Goal: Task Accomplishment & Management: Manage account settings

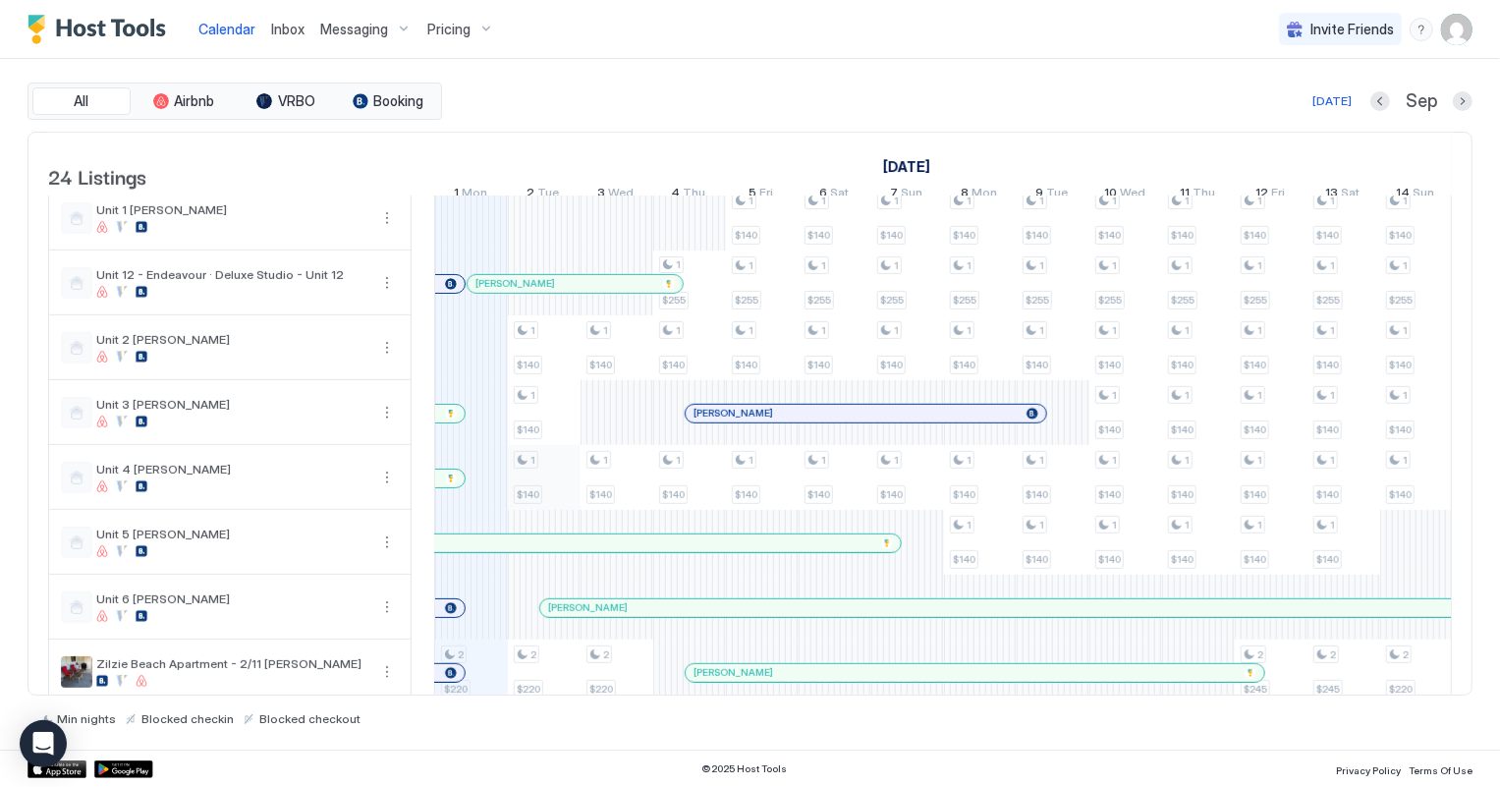
scroll to position [1071, 0]
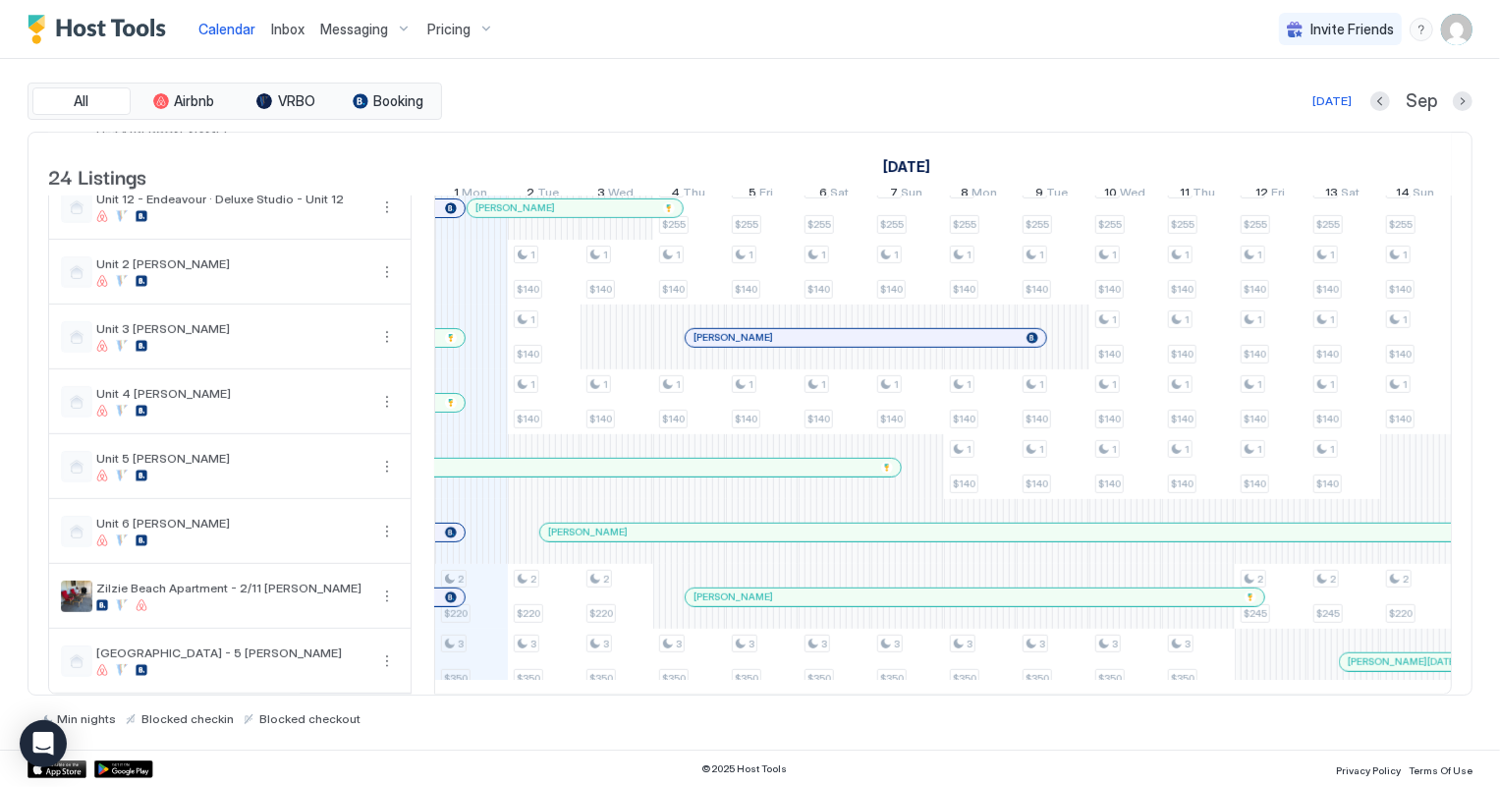
click at [446, 527] on div at bounding box center [451, 533] width 12 height 12
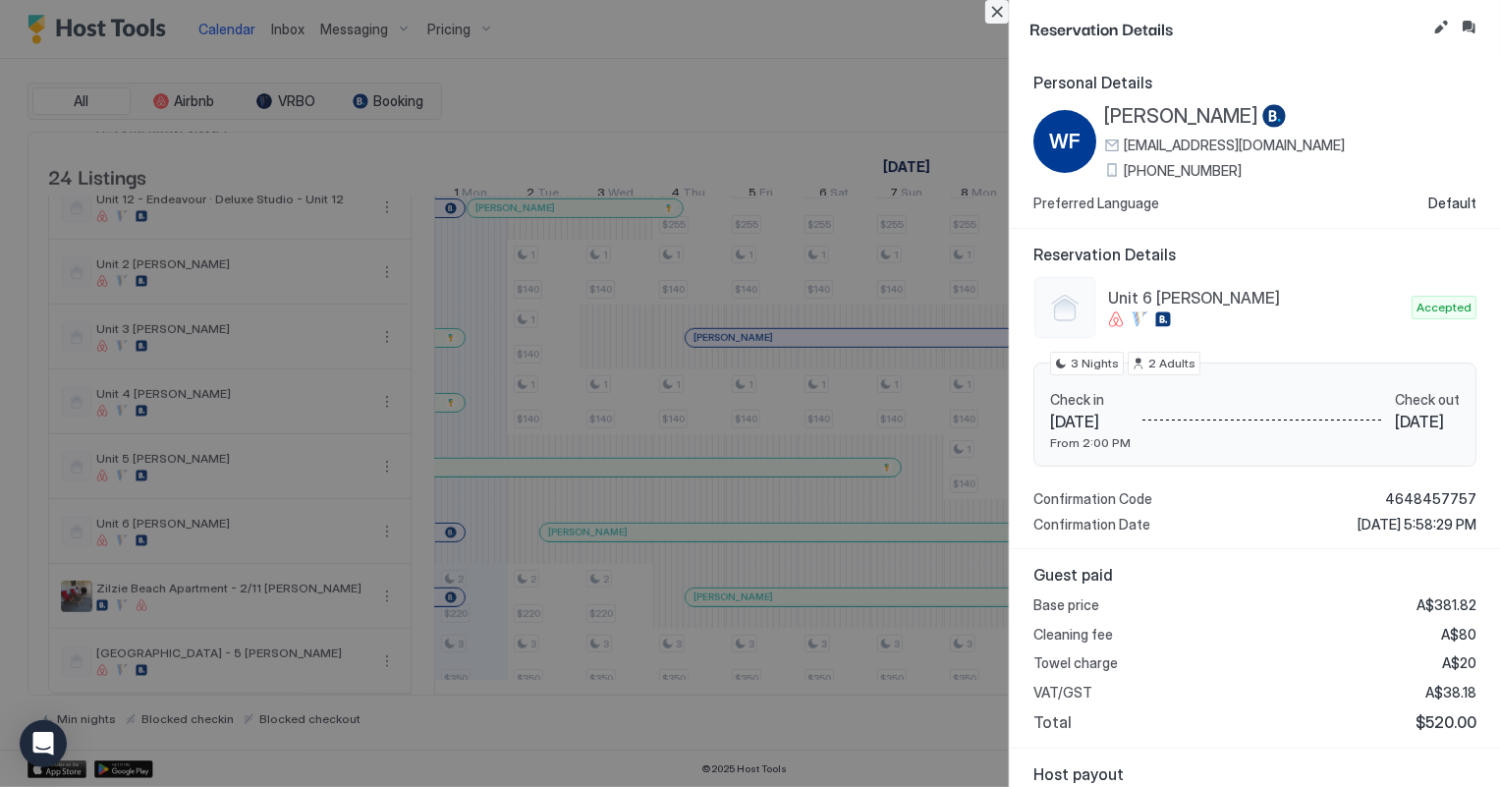
click at [996, 15] on button "Close" at bounding box center [997, 12] width 24 height 24
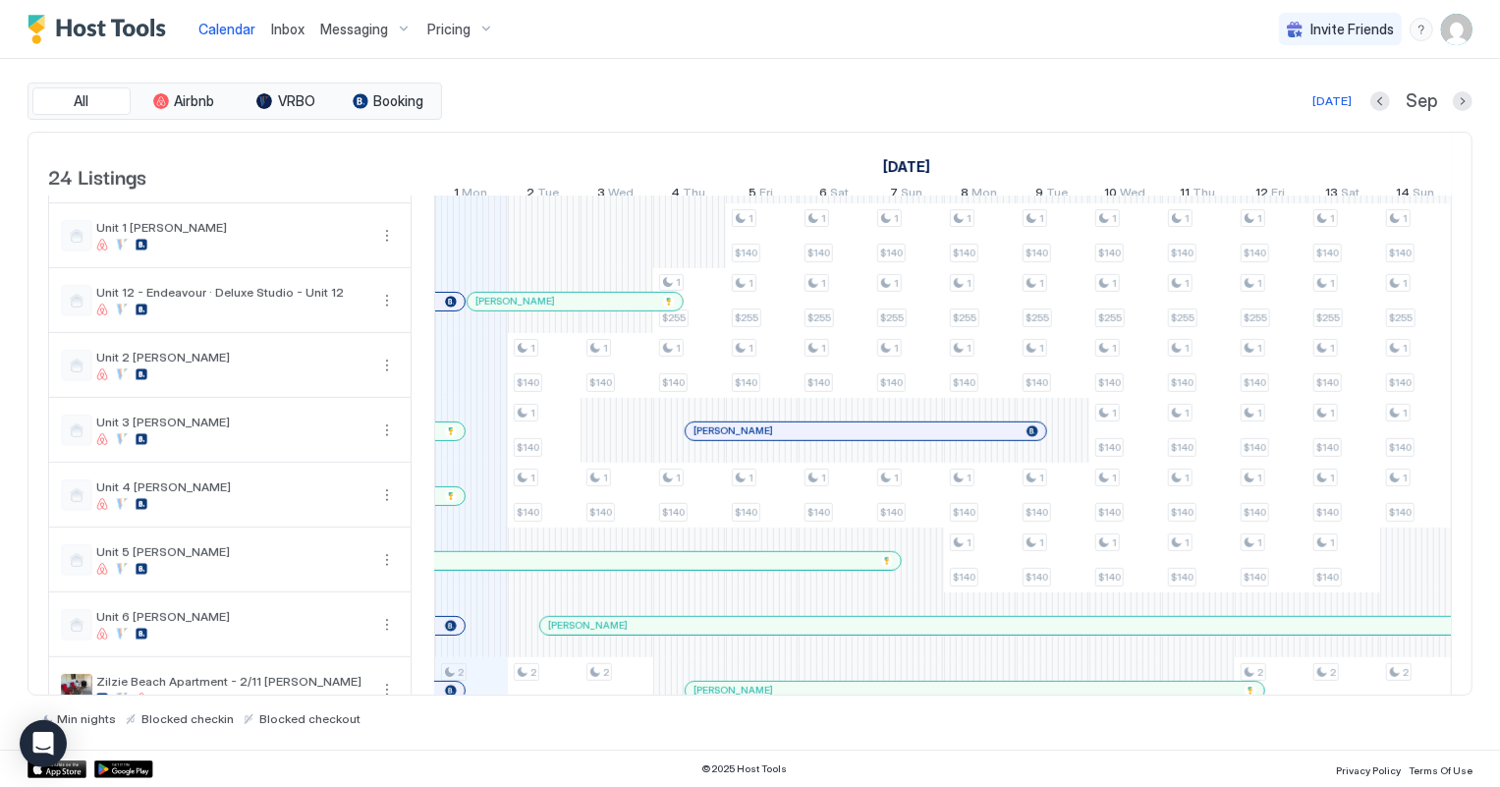
scroll to position [992, 0]
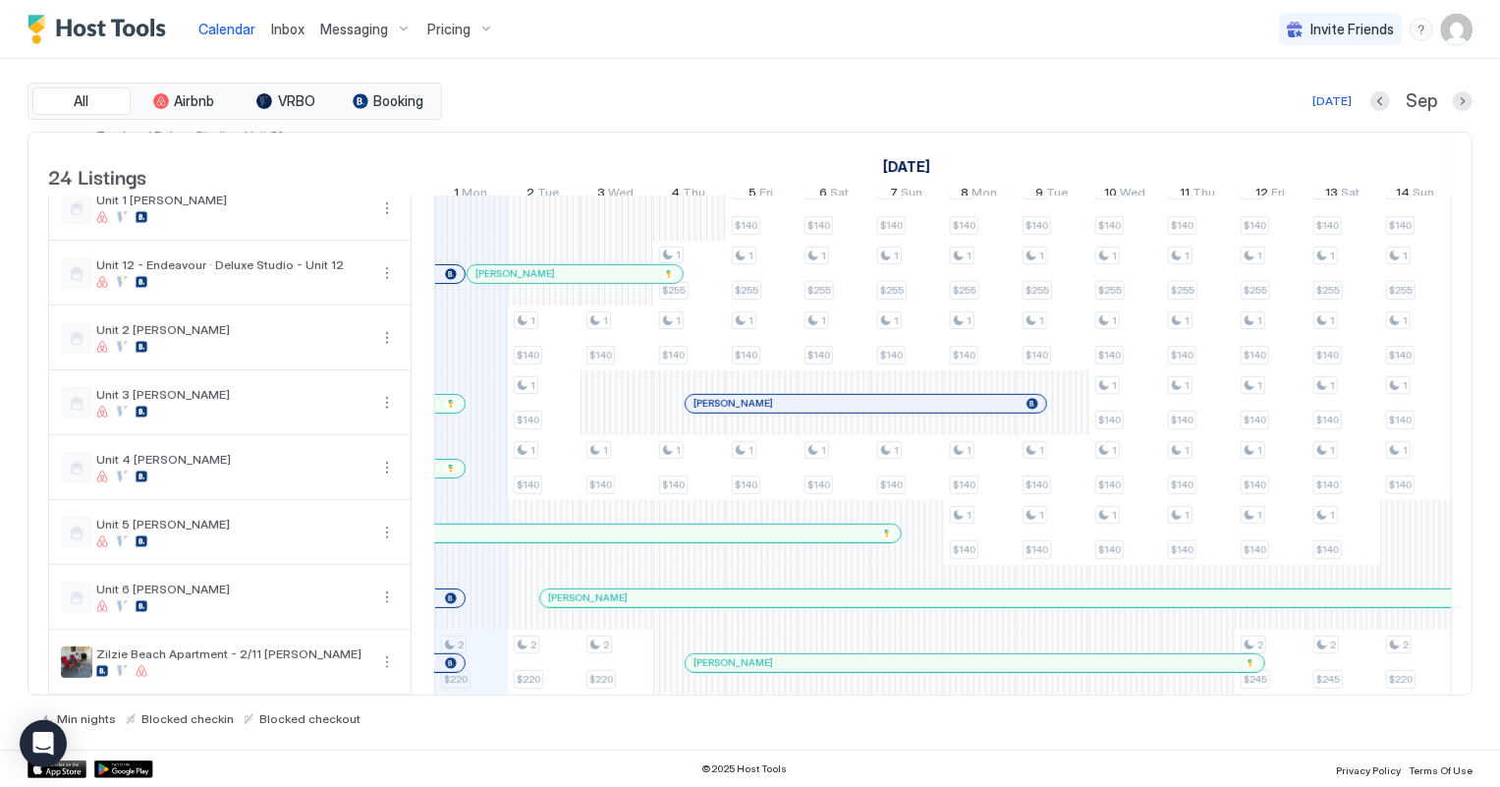
click at [286, 28] on span "Inbox" at bounding box center [287, 29] width 33 height 17
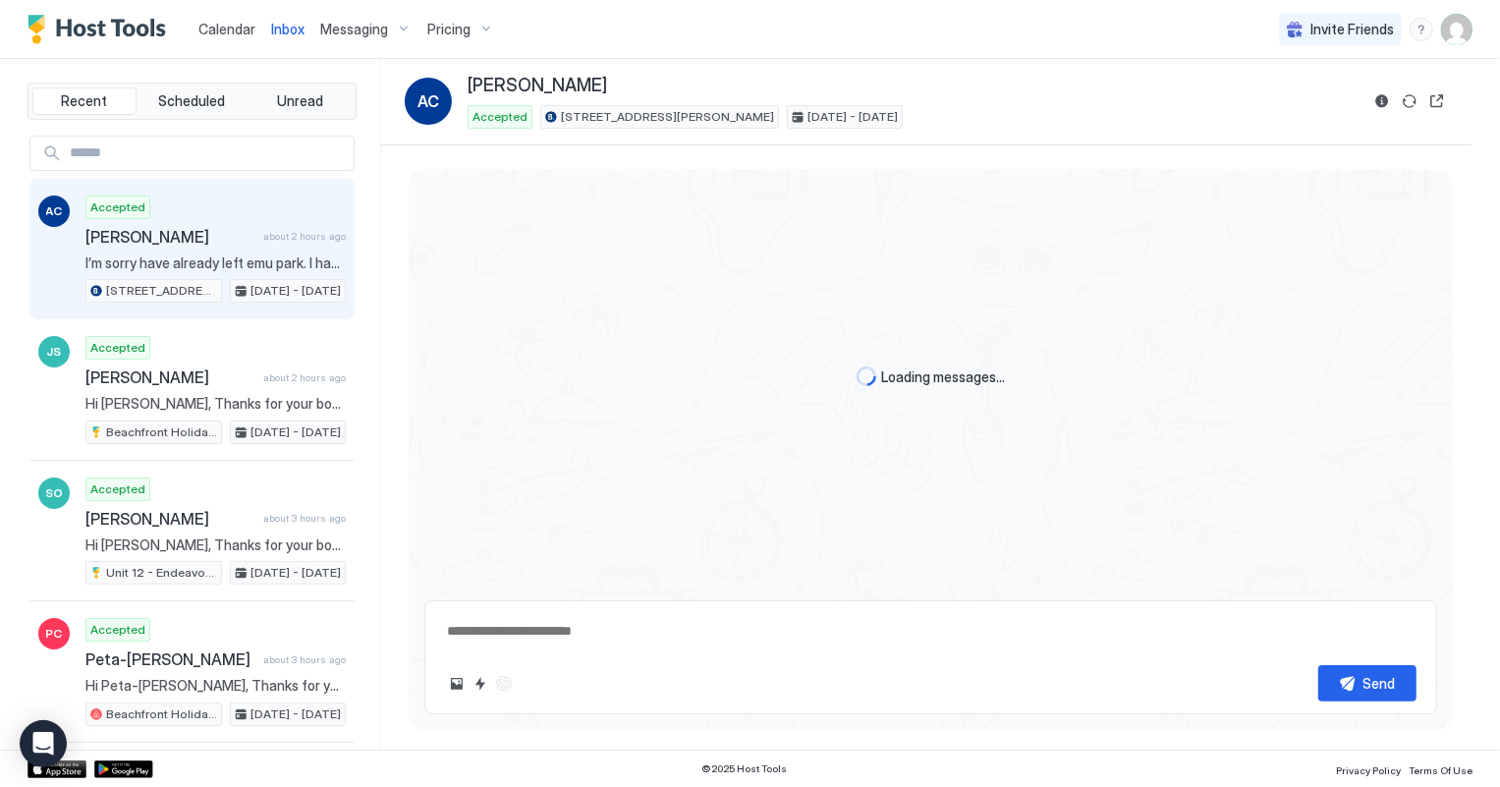
scroll to position [843, 0]
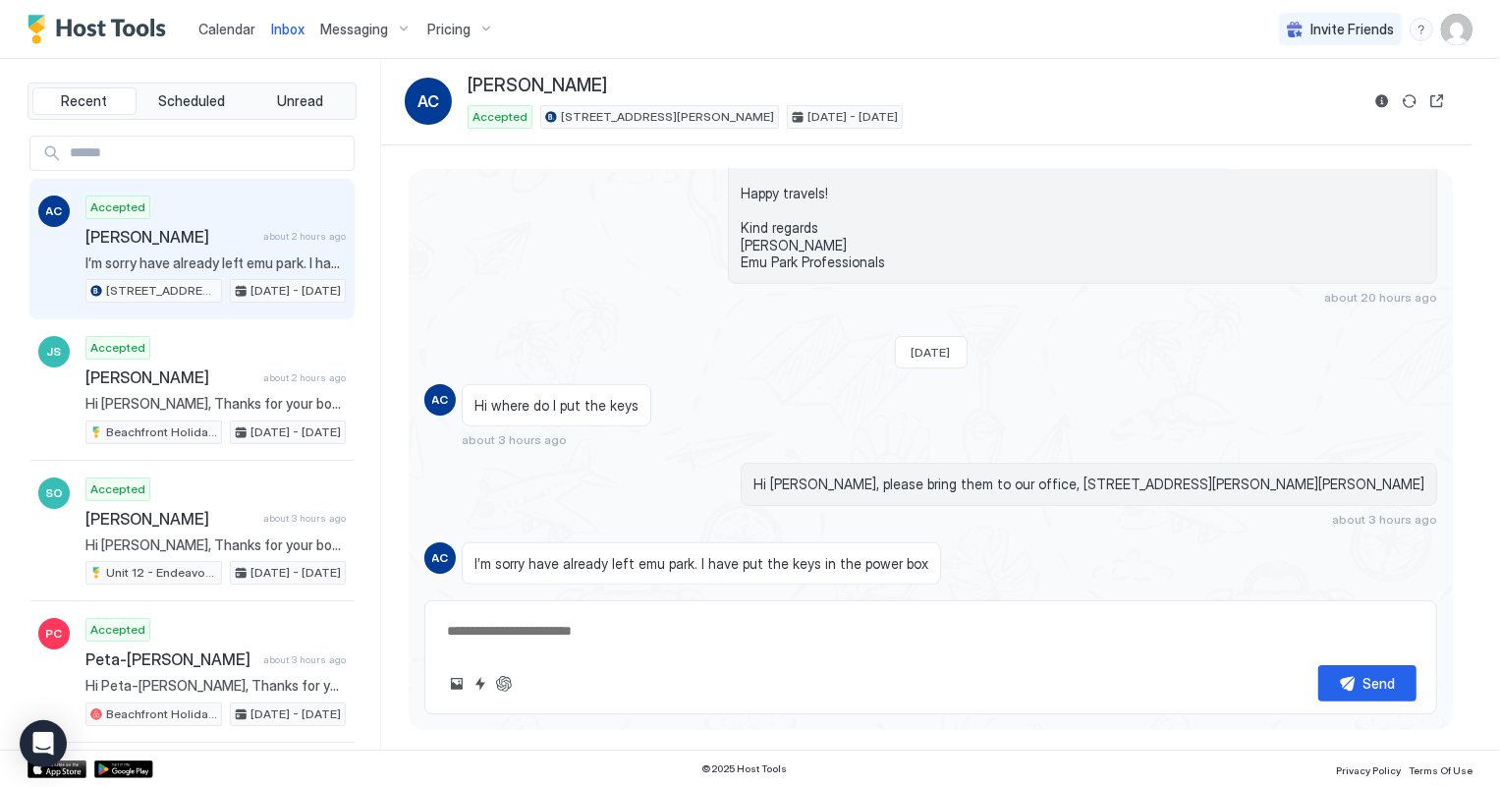
click at [232, 25] on span "Calendar" at bounding box center [226, 29] width 57 height 17
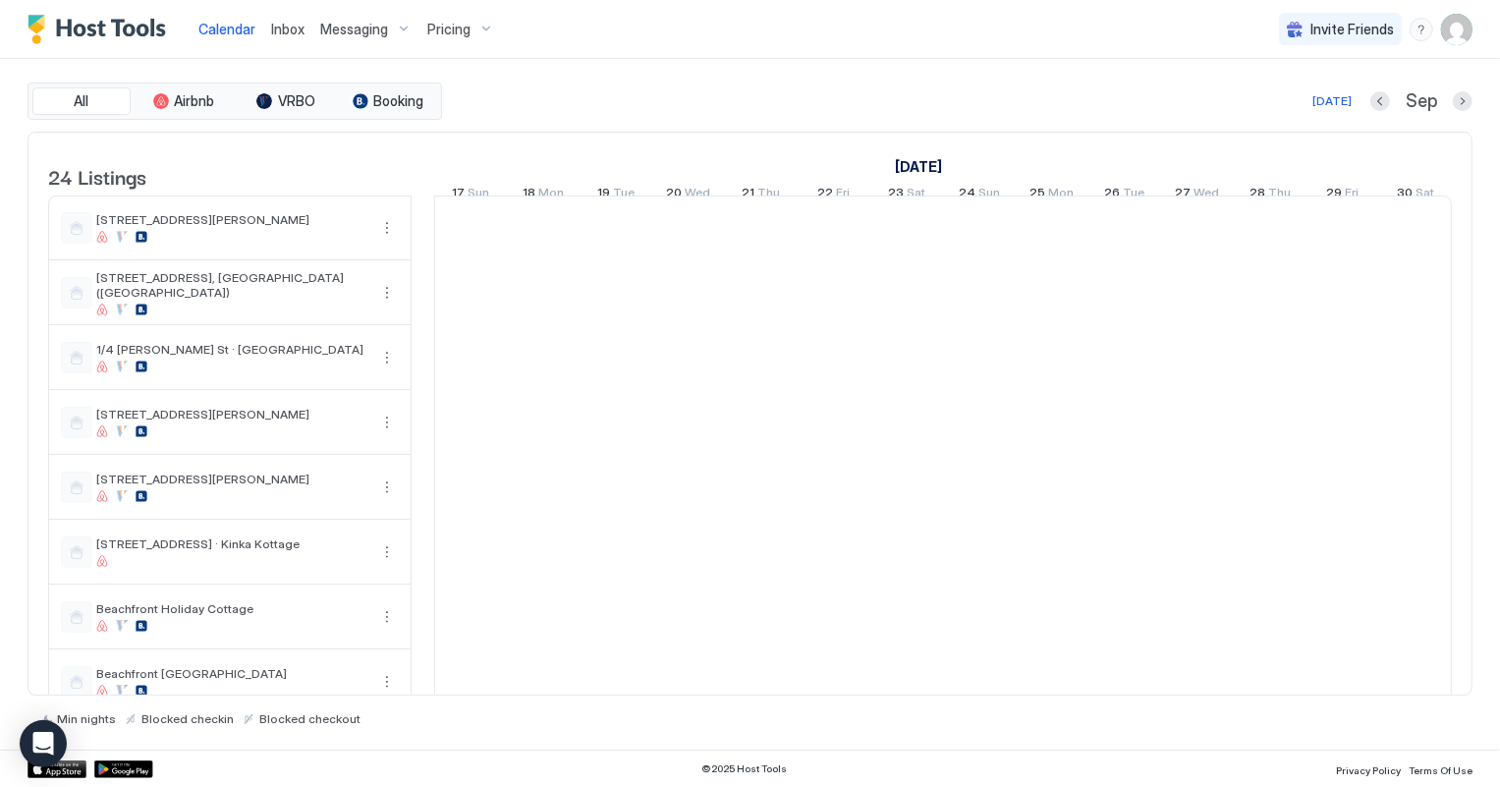
scroll to position [0, 1090]
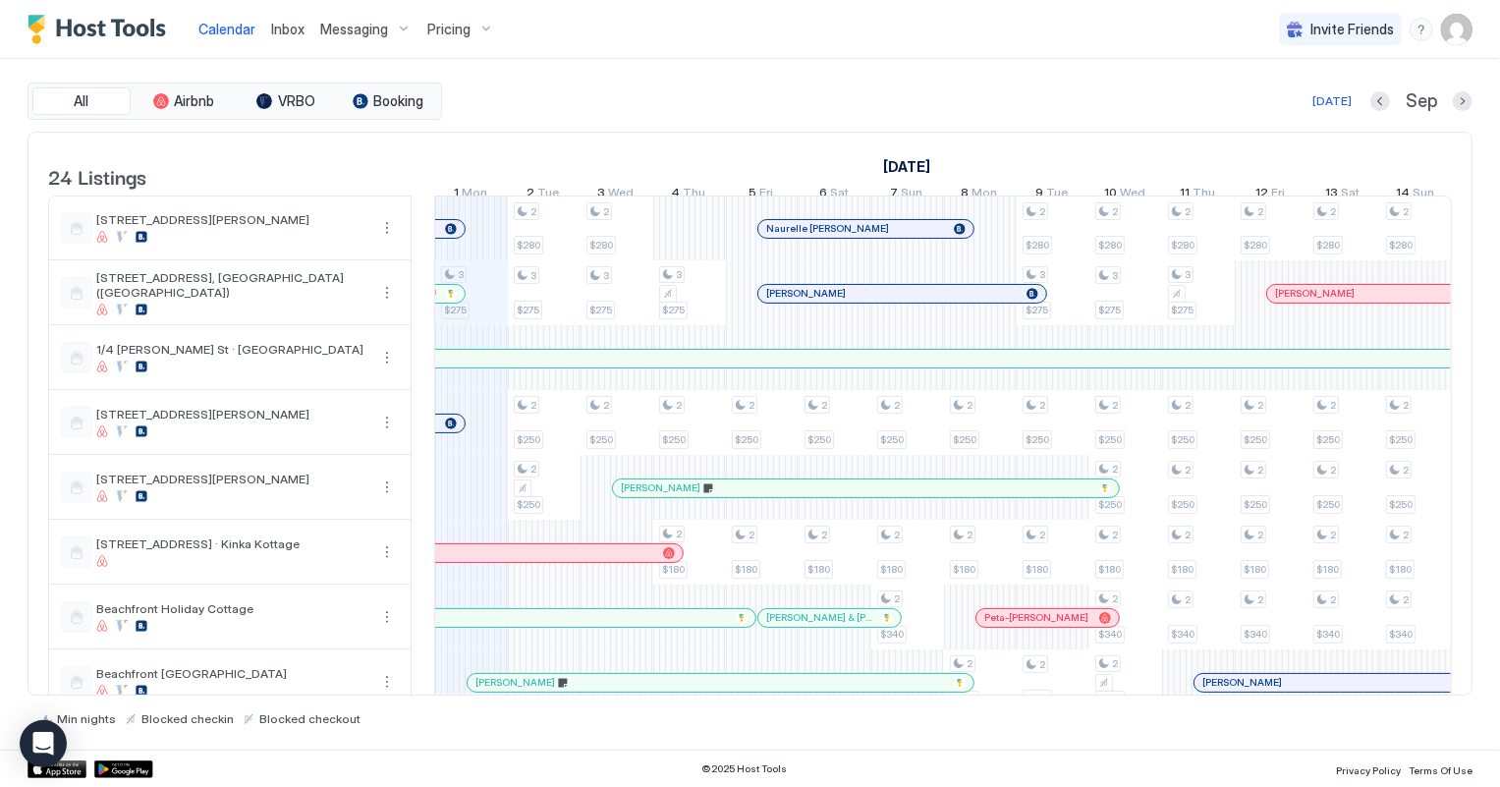
click at [223, 21] on span "Calendar" at bounding box center [226, 29] width 57 height 17
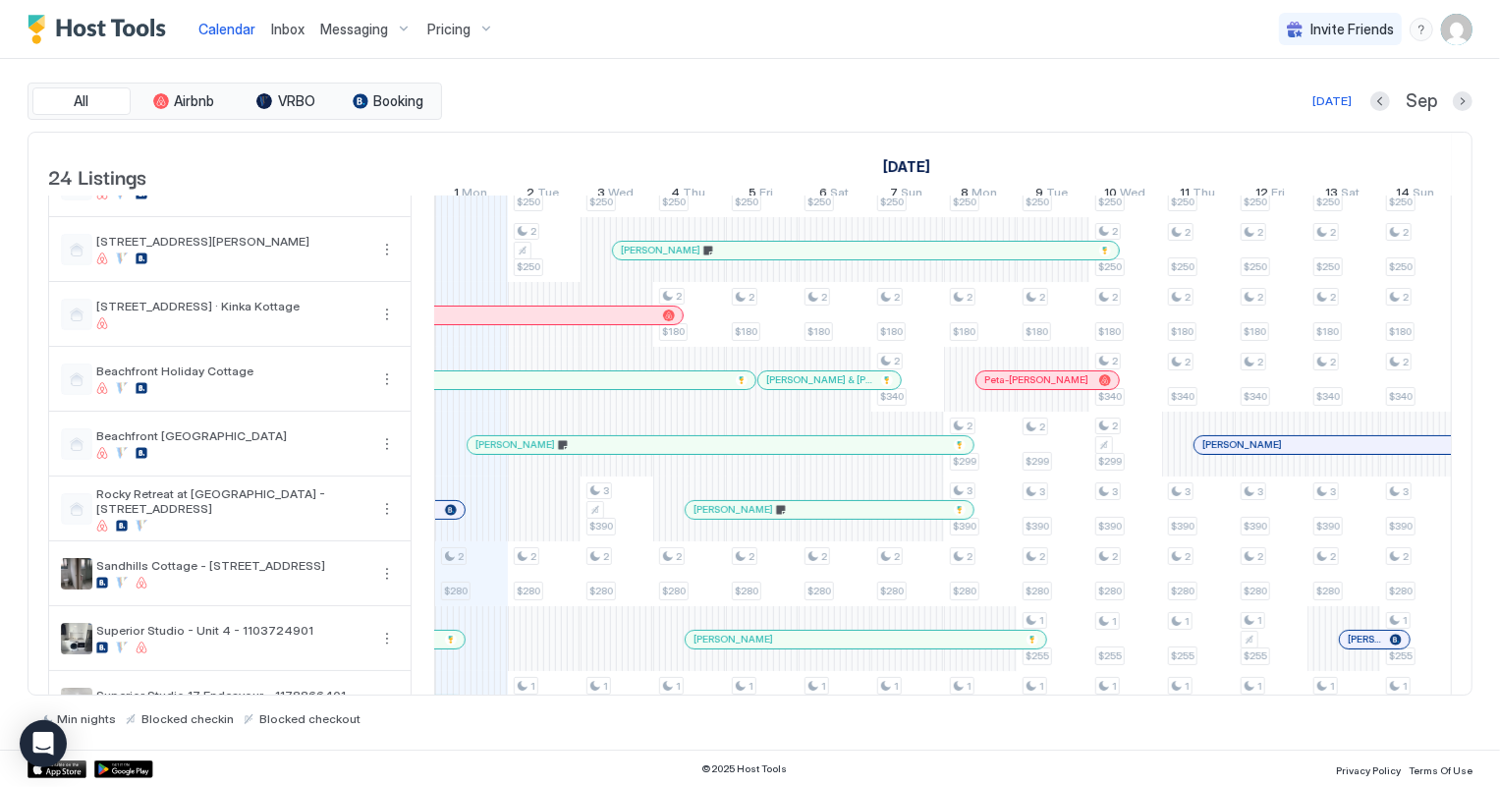
scroll to position [0, 0]
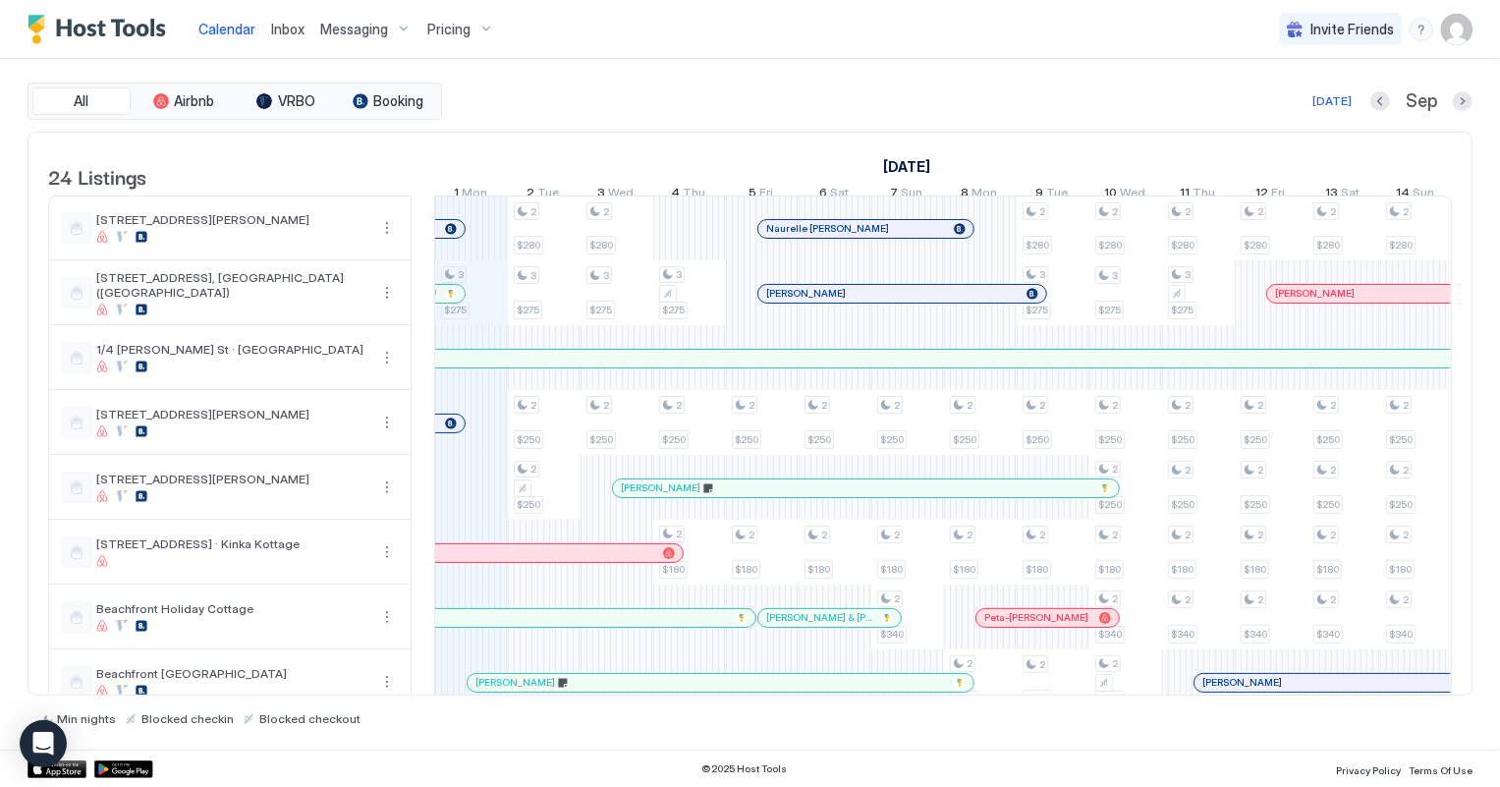
click at [284, 26] on span "Inbox" at bounding box center [287, 29] width 33 height 17
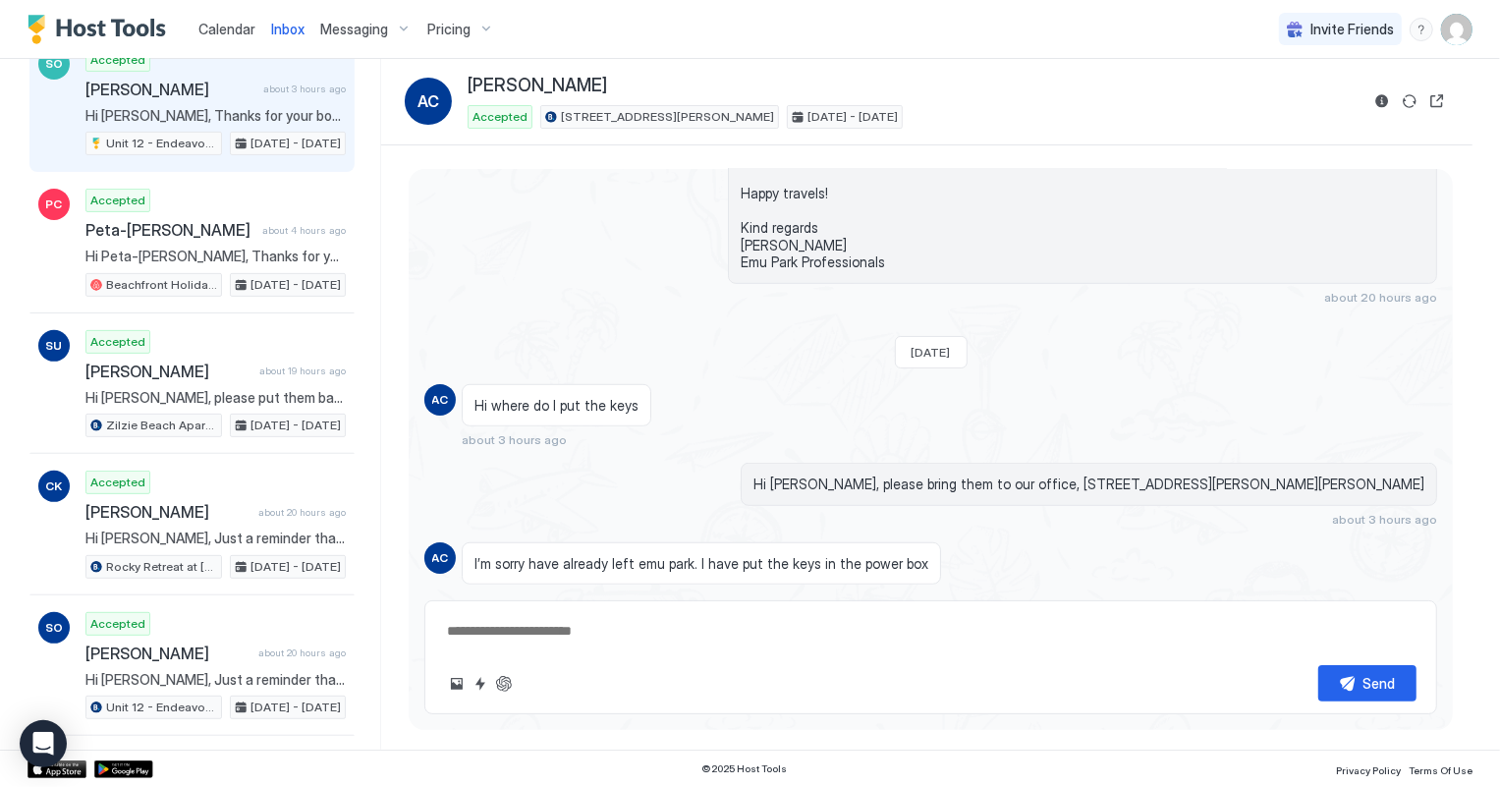
scroll to position [446, 0]
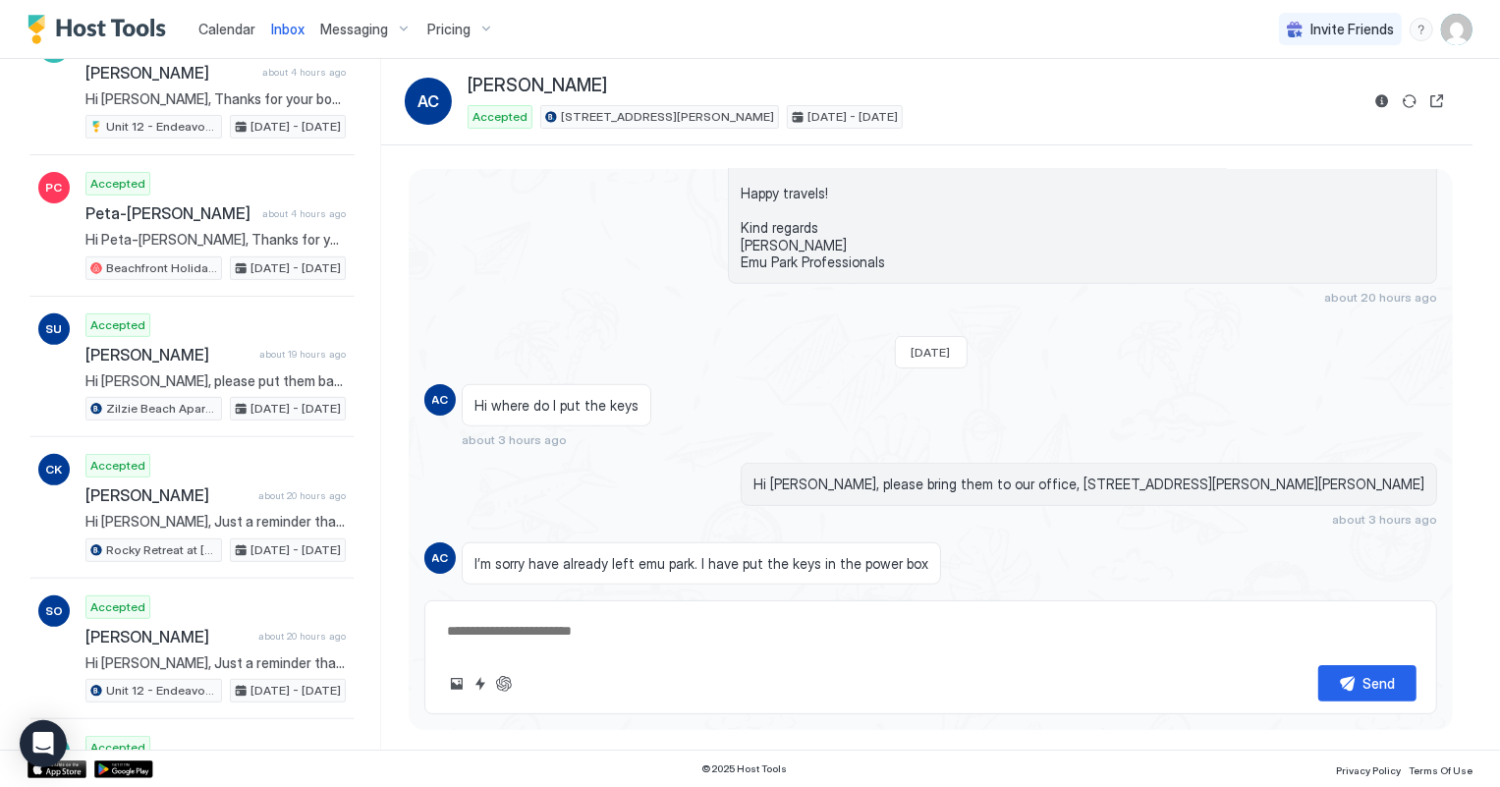
click at [211, 27] on span "Calendar" at bounding box center [226, 29] width 57 height 17
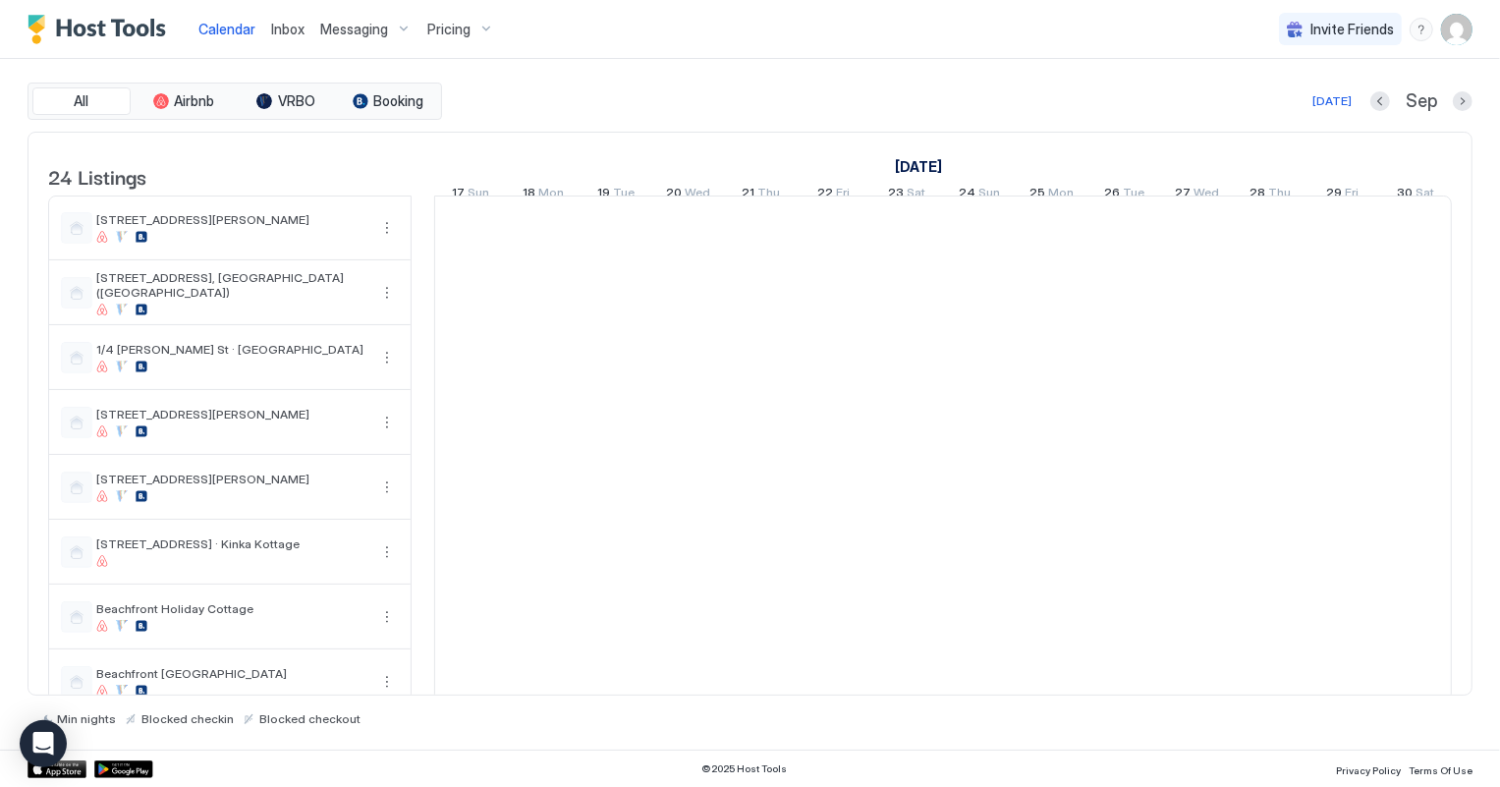
scroll to position [0, 1090]
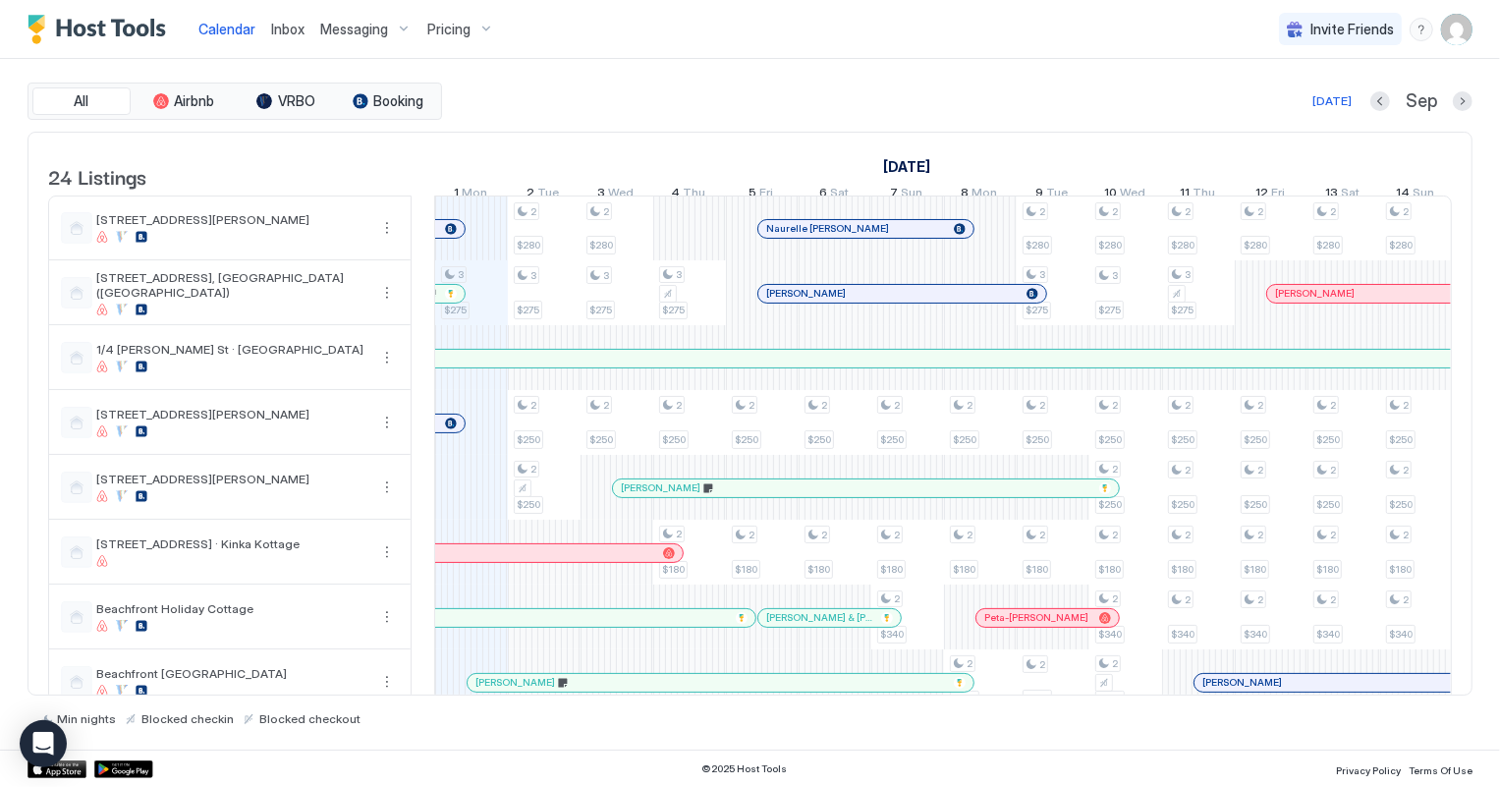
click at [281, 33] on span "Inbox" at bounding box center [287, 29] width 33 height 17
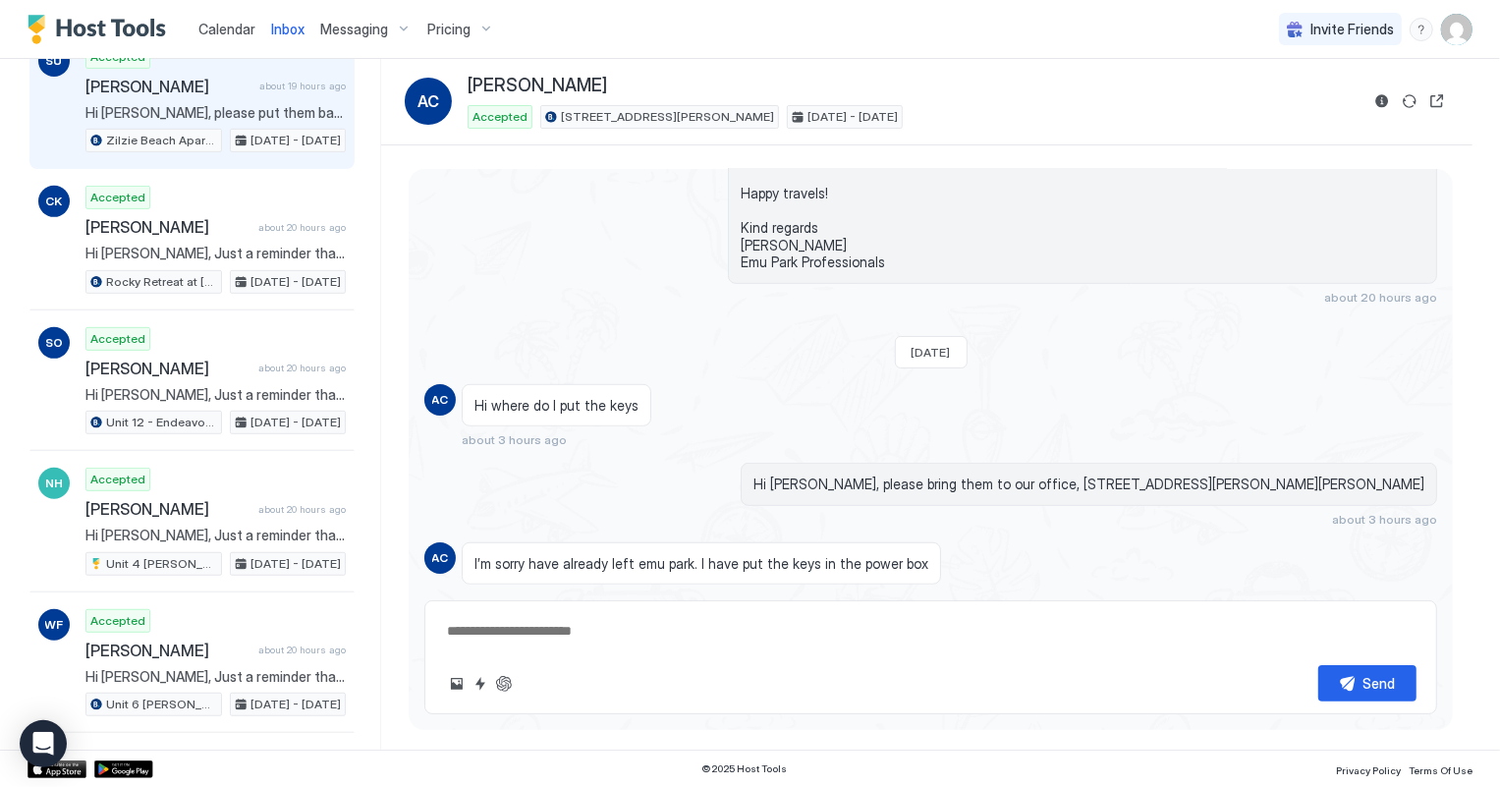
scroll to position [804, 0]
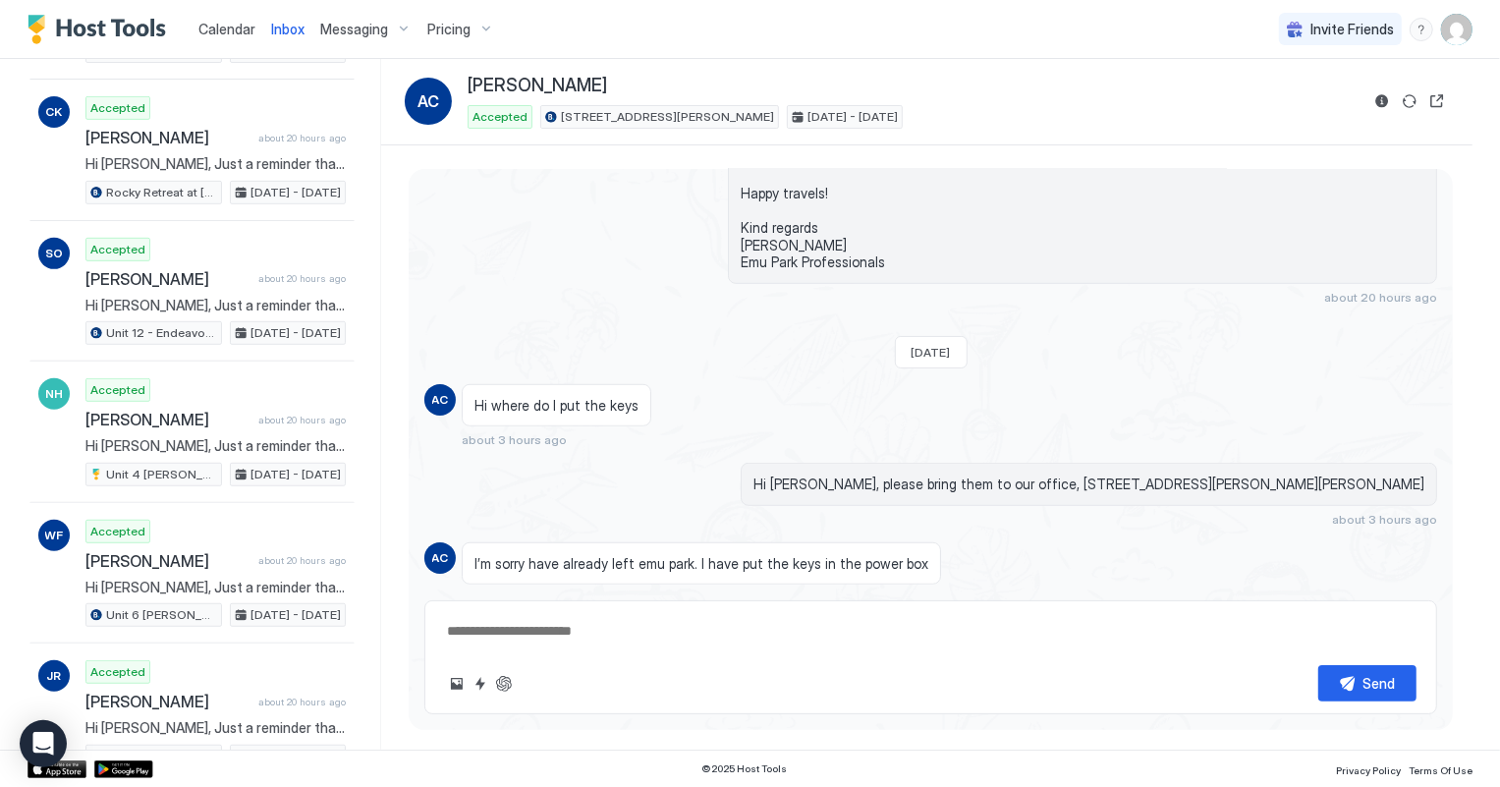
click at [218, 30] on span "Calendar" at bounding box center [226, 29] width 57 height 17
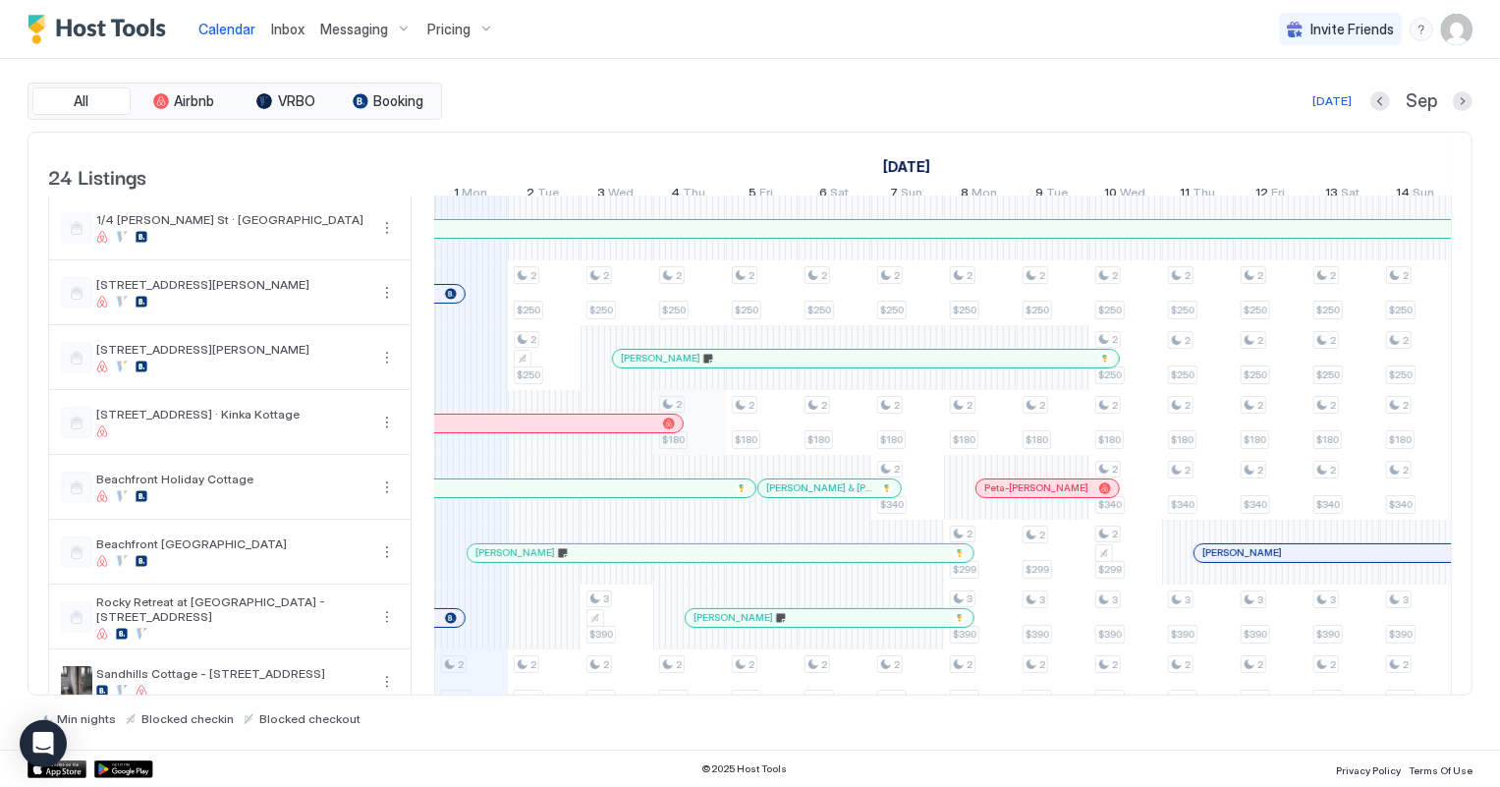
scroll to position [178, 0]
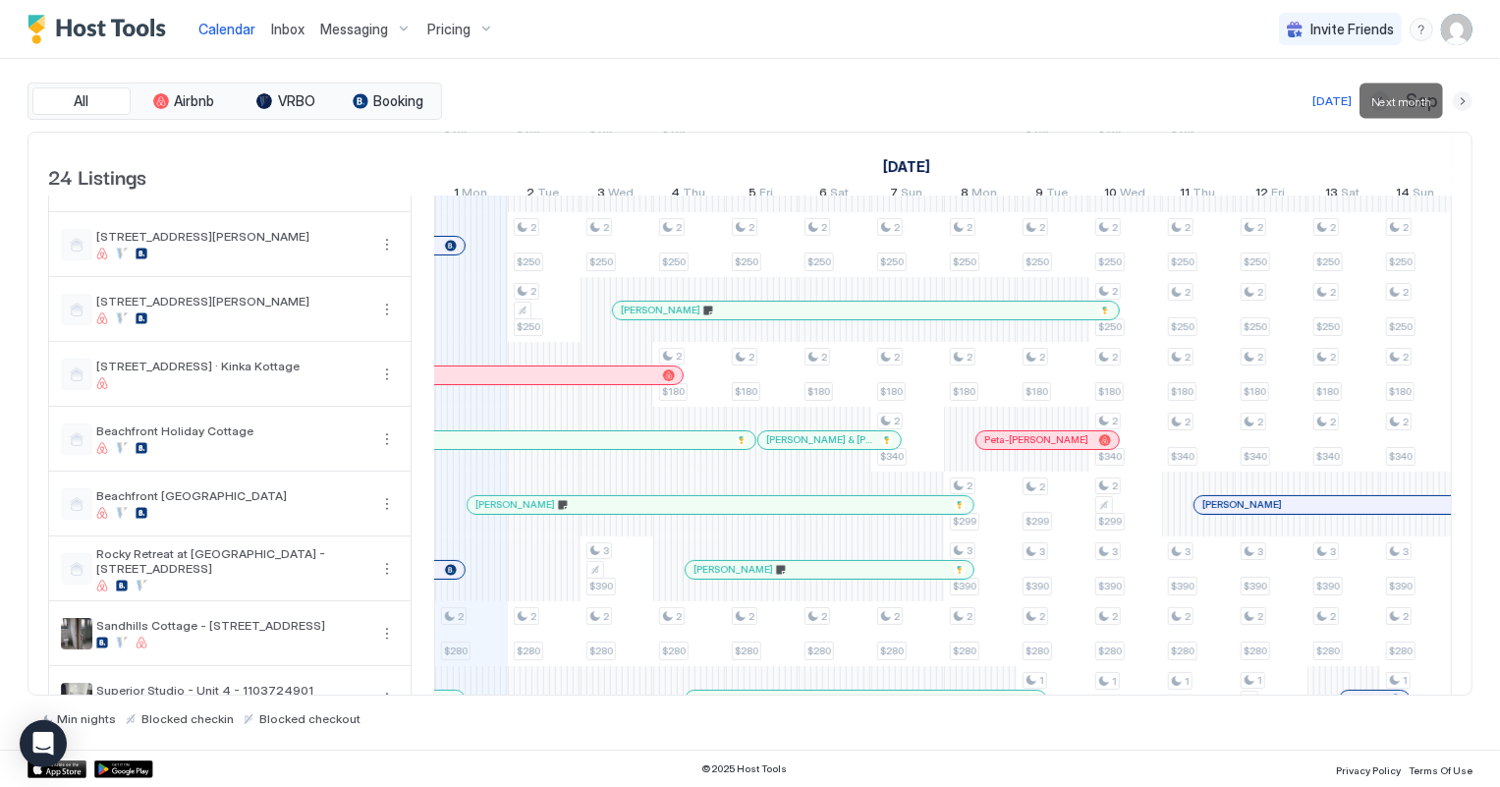
click at [1462, 96] on button "Next month" at bounding box center [1463, 101] width 20 height 20
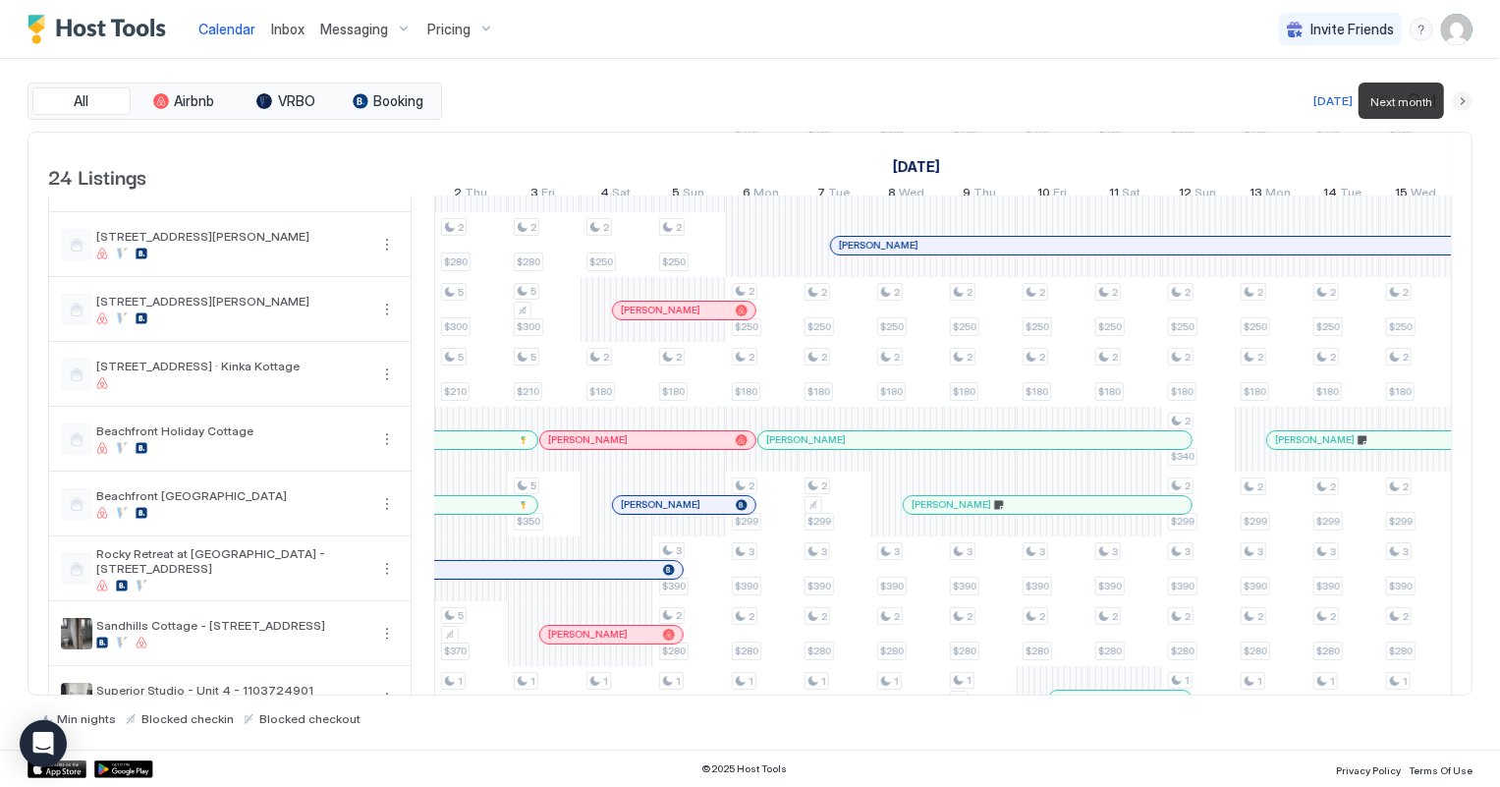
click at [1462, 96] on button "Next month" at bounding box center [1463, 101] width 20 height 20
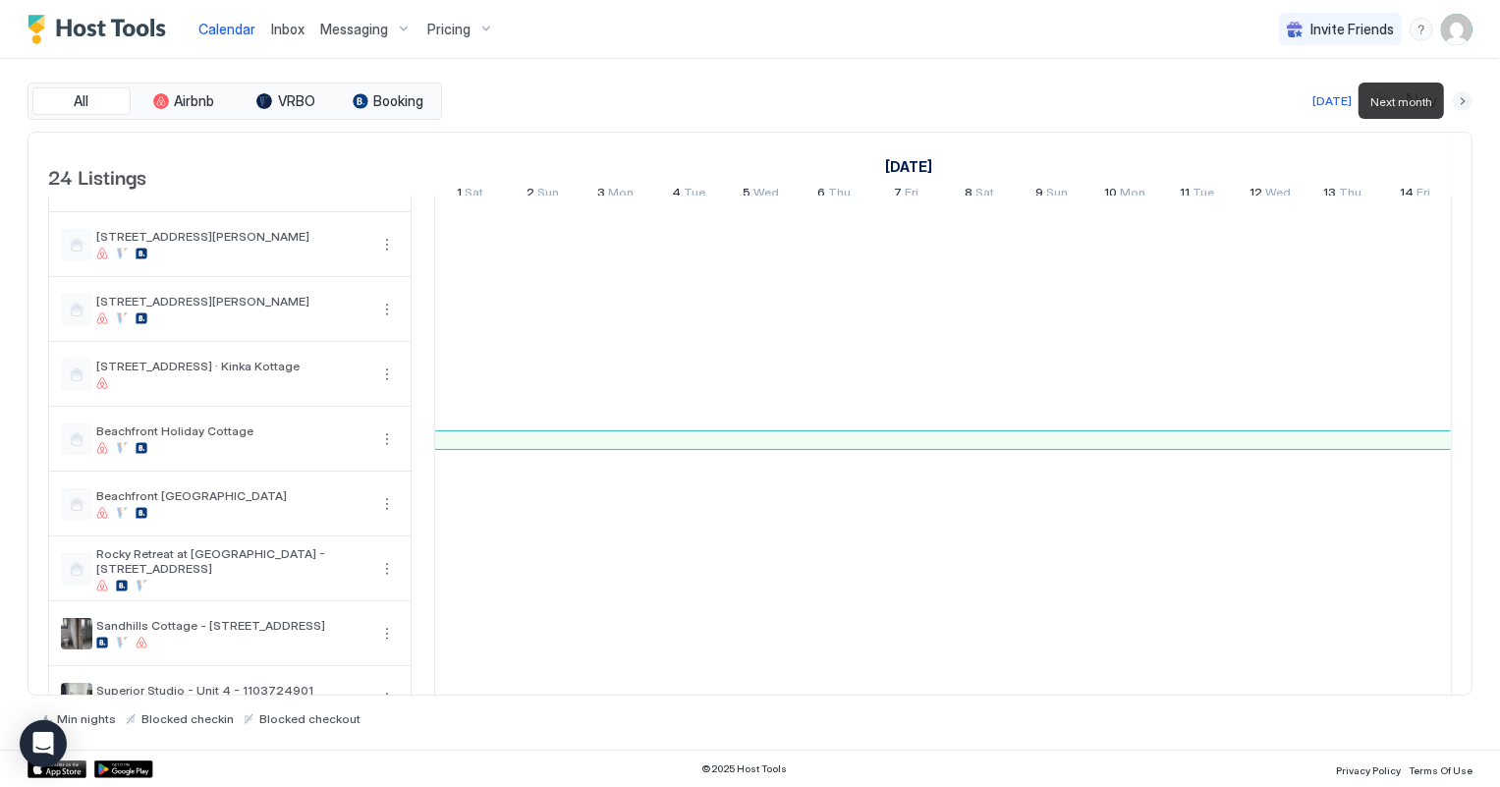
click at [1462, 96] on button "Next month" at bounding box center [1463, 101] width 20 height 20
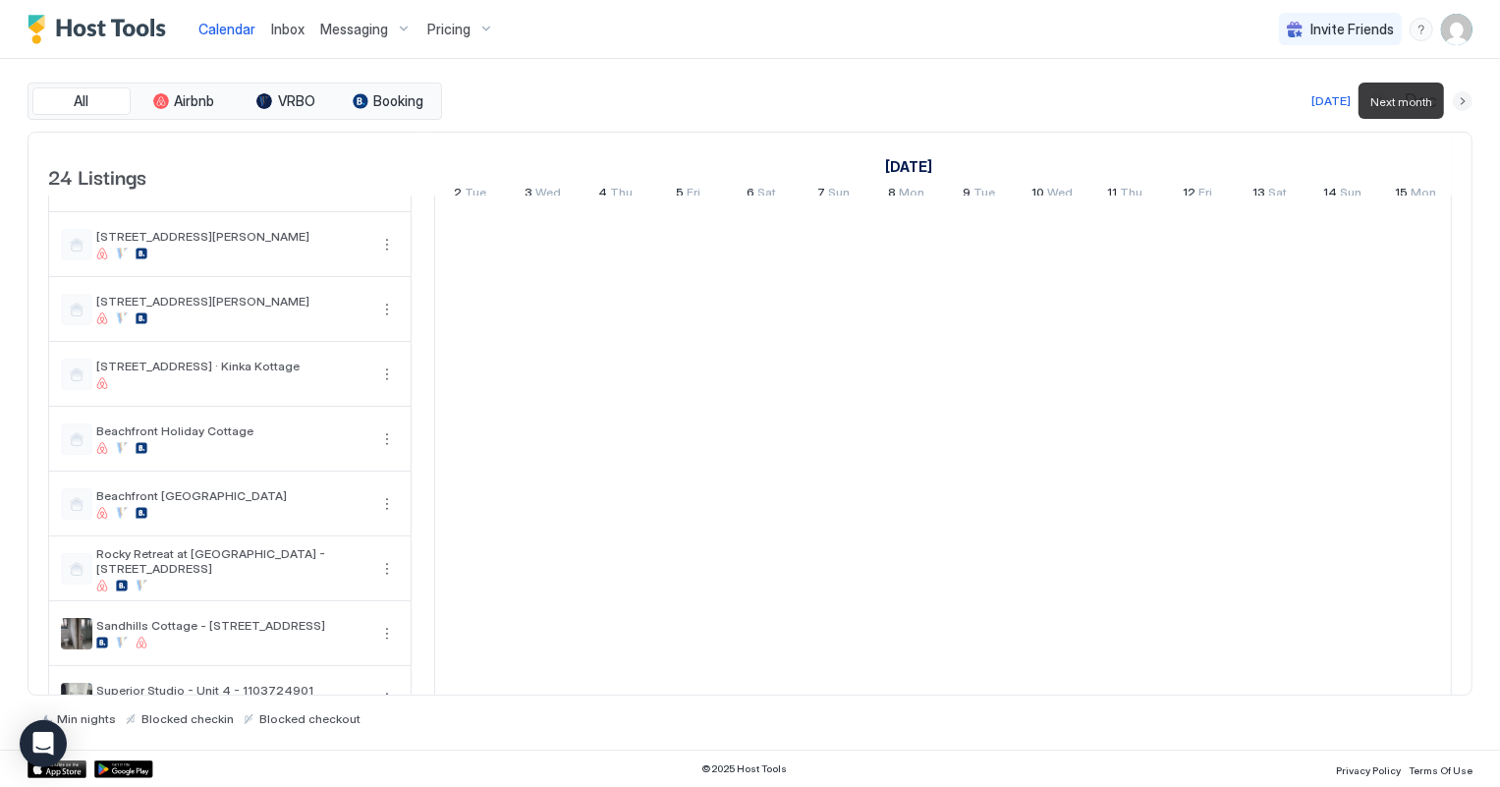
click at [1462, 96] on button "Next month" at bounding box center [1463, 101] width 20 height 20
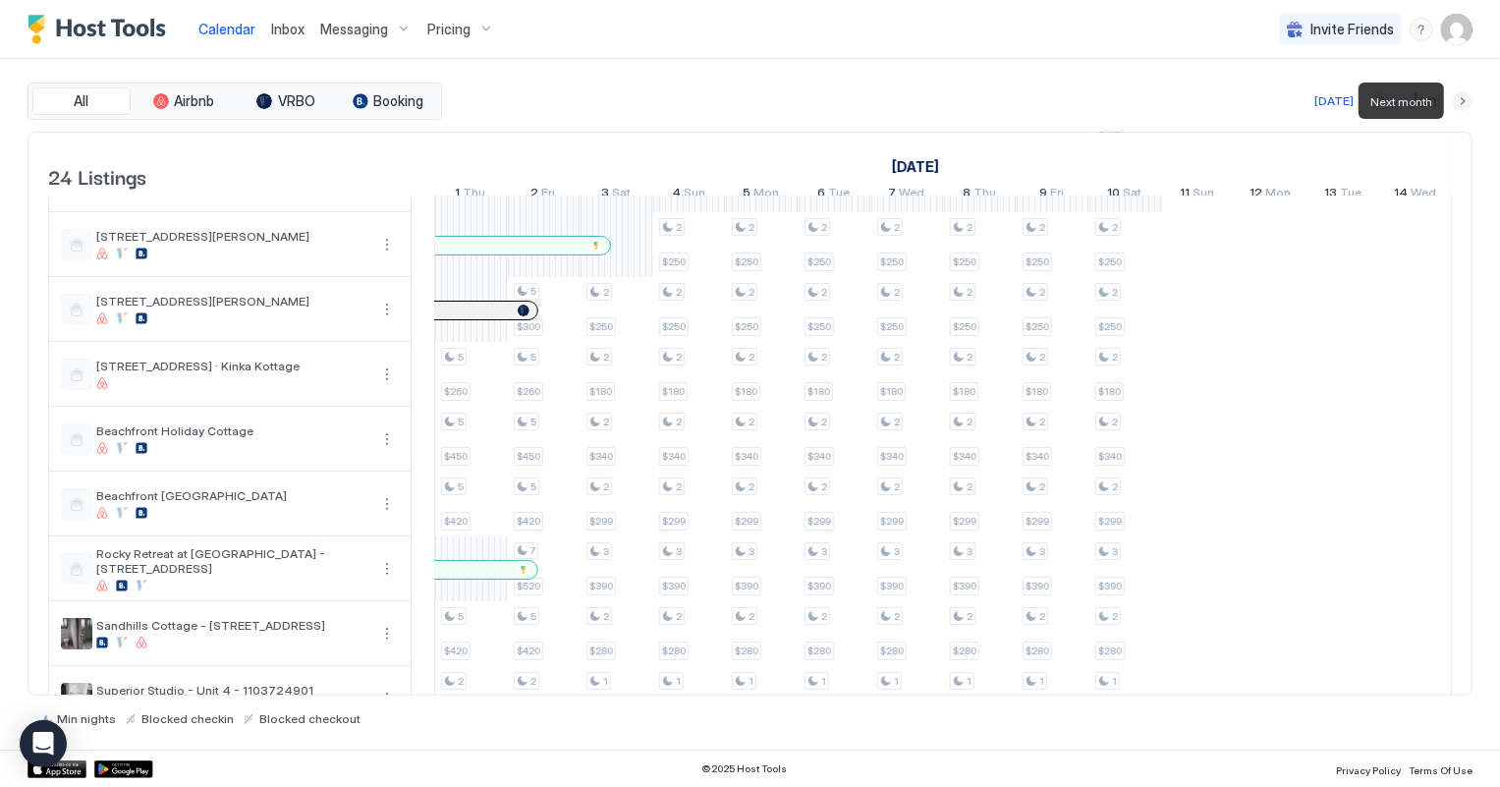
click at [1462, 96] on button "Next month" at bounding box center [1463, 101] width 20 height 20
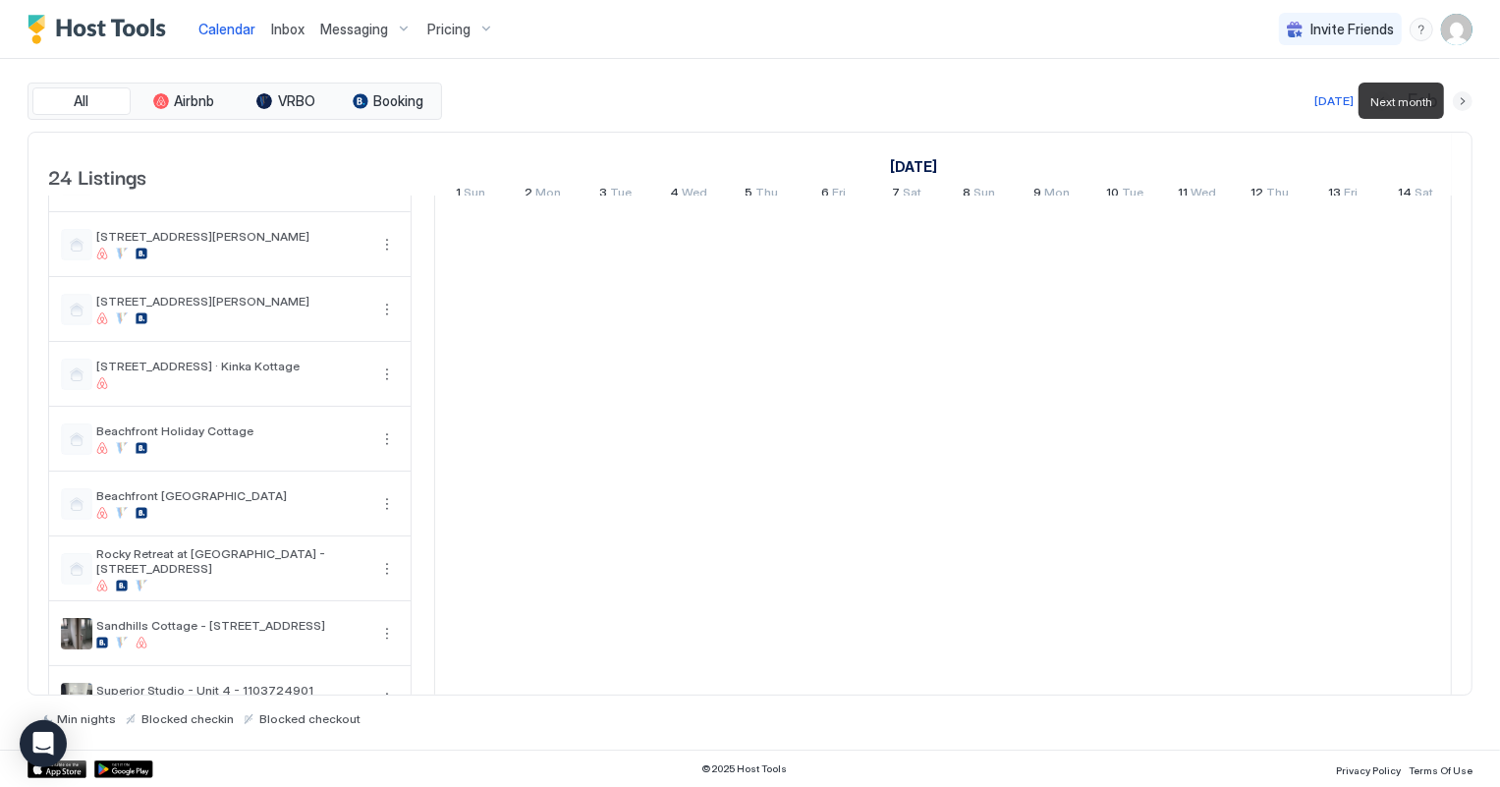
click at [1464, 96] on button "Next month" at bounding box center [1463, 101] width 20 height 20
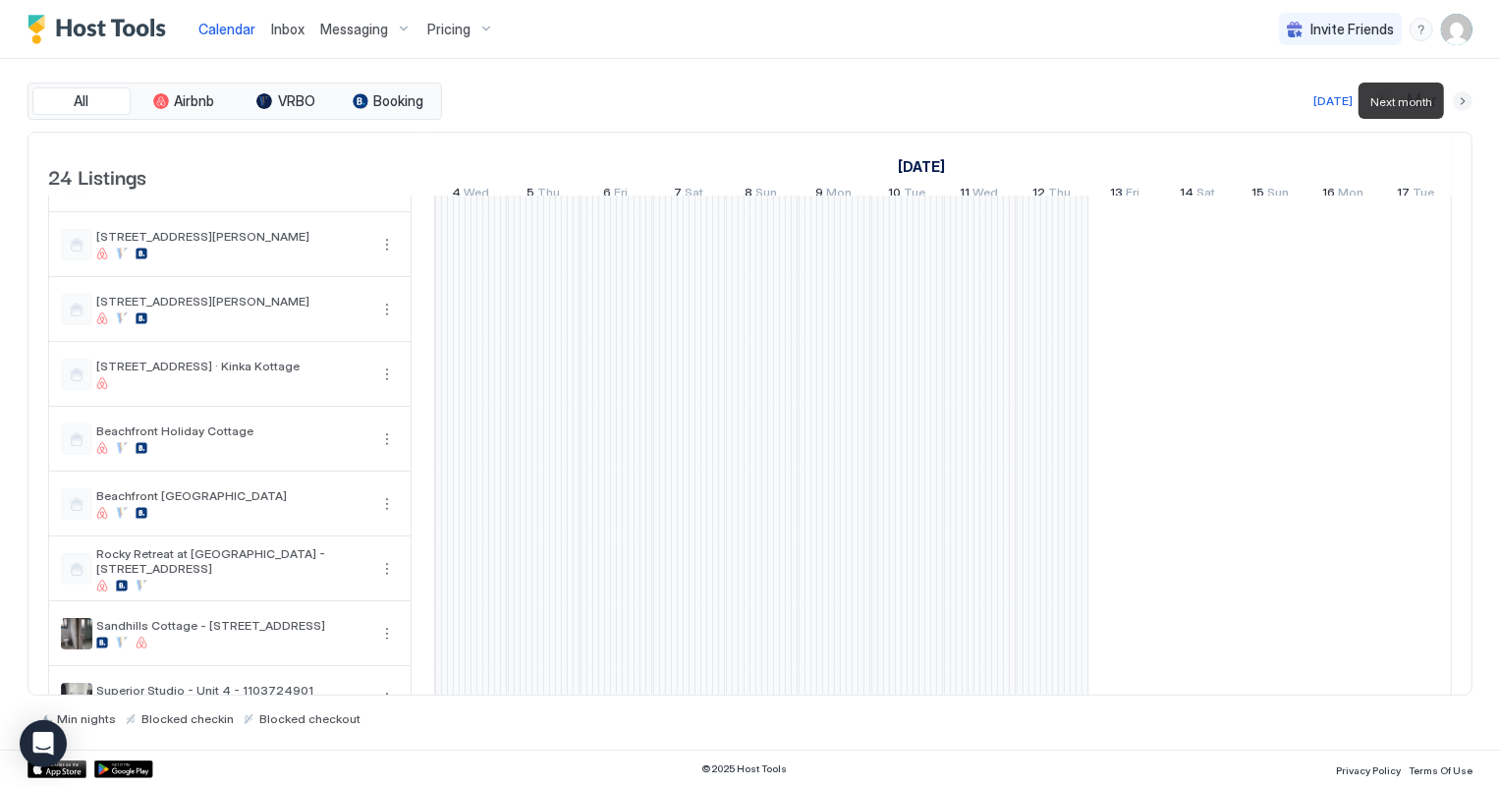
click at [1464, 96] on button "Next month" at bounding box center [1463, 101] width 20 height 20
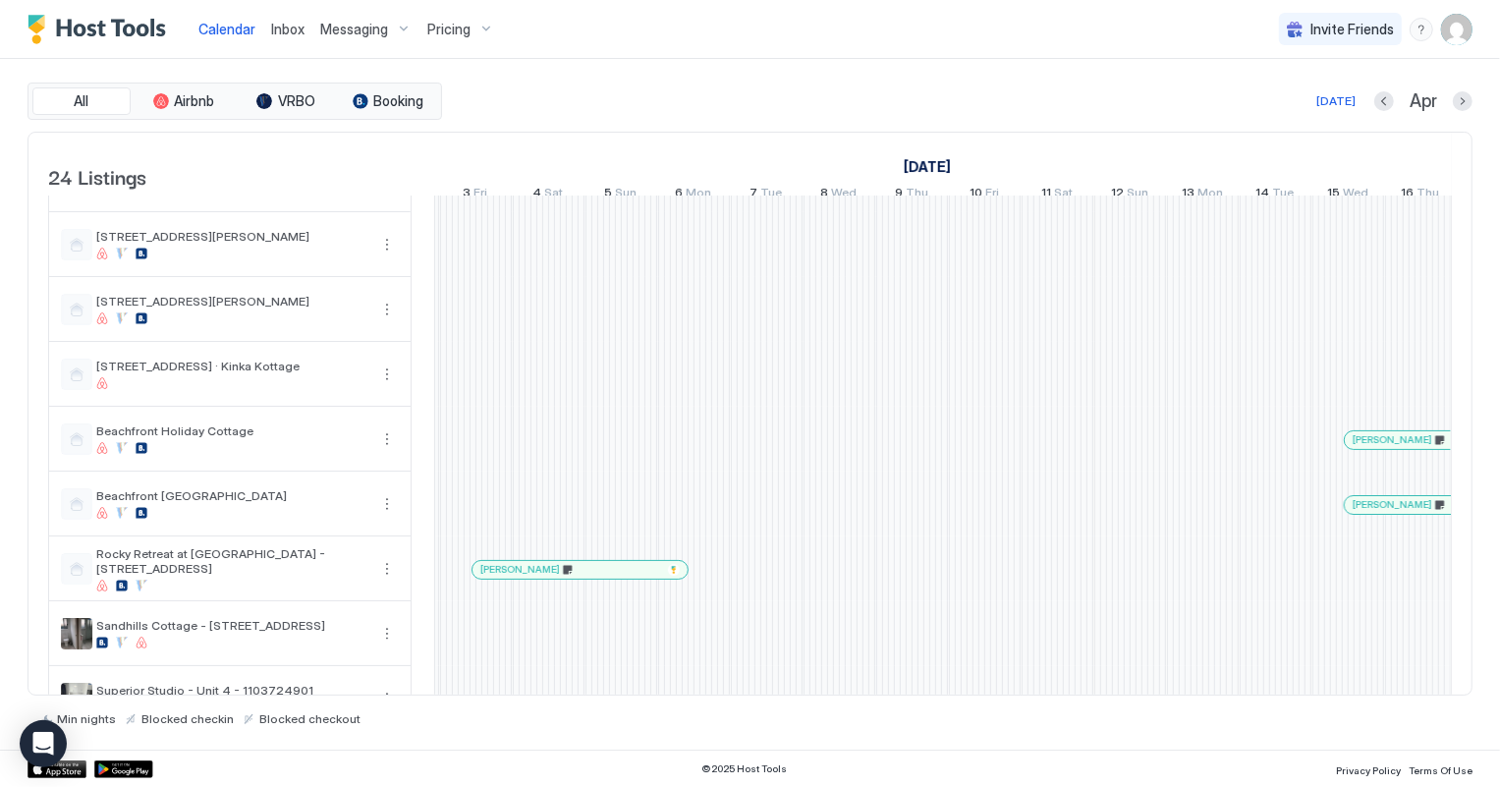
scroll to position [0, 0]
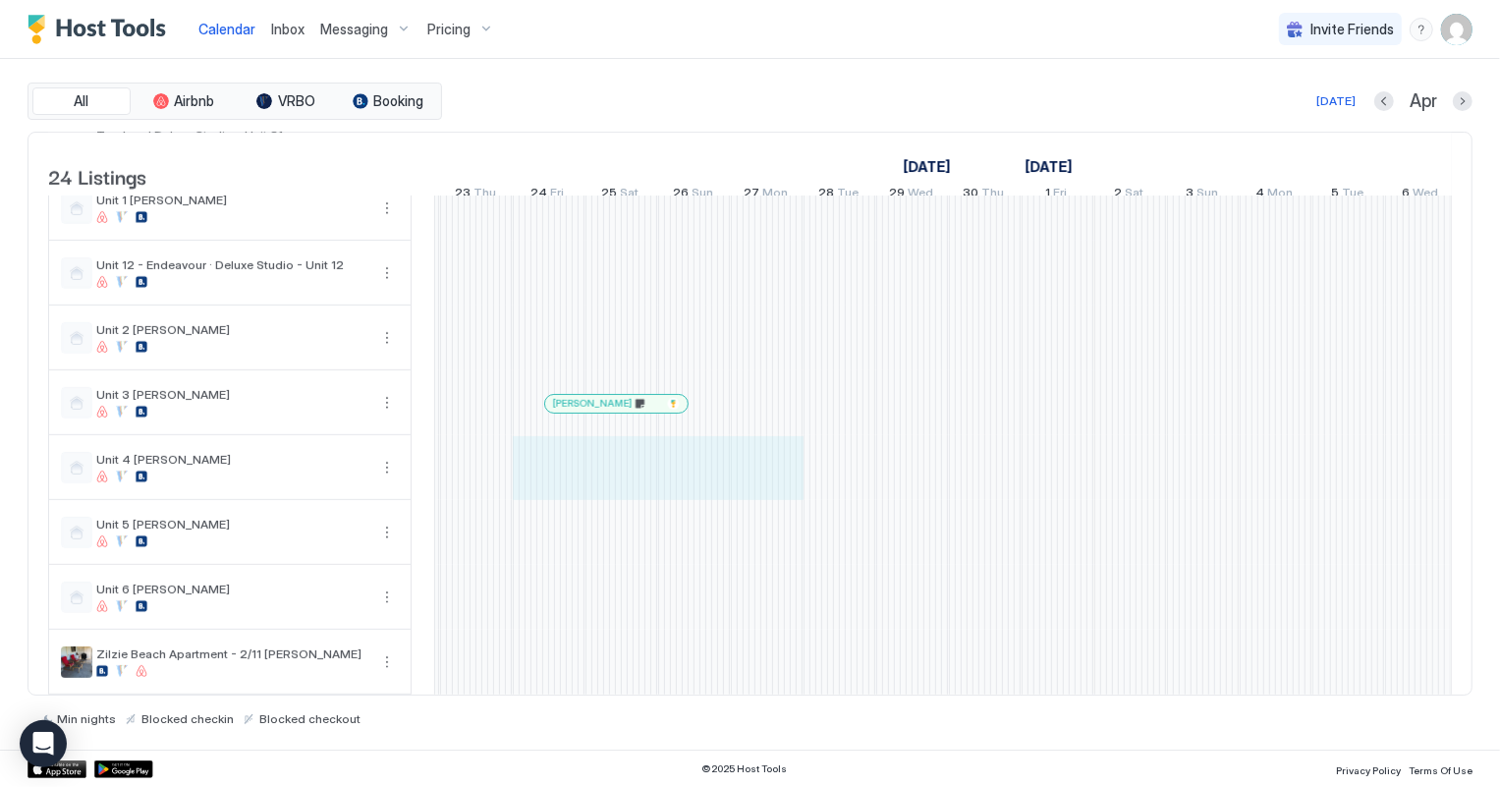
drag, startPoint x: 555, startPoint y: 491, endPoint x: 787, endPoint y: 483, distance: 232.0
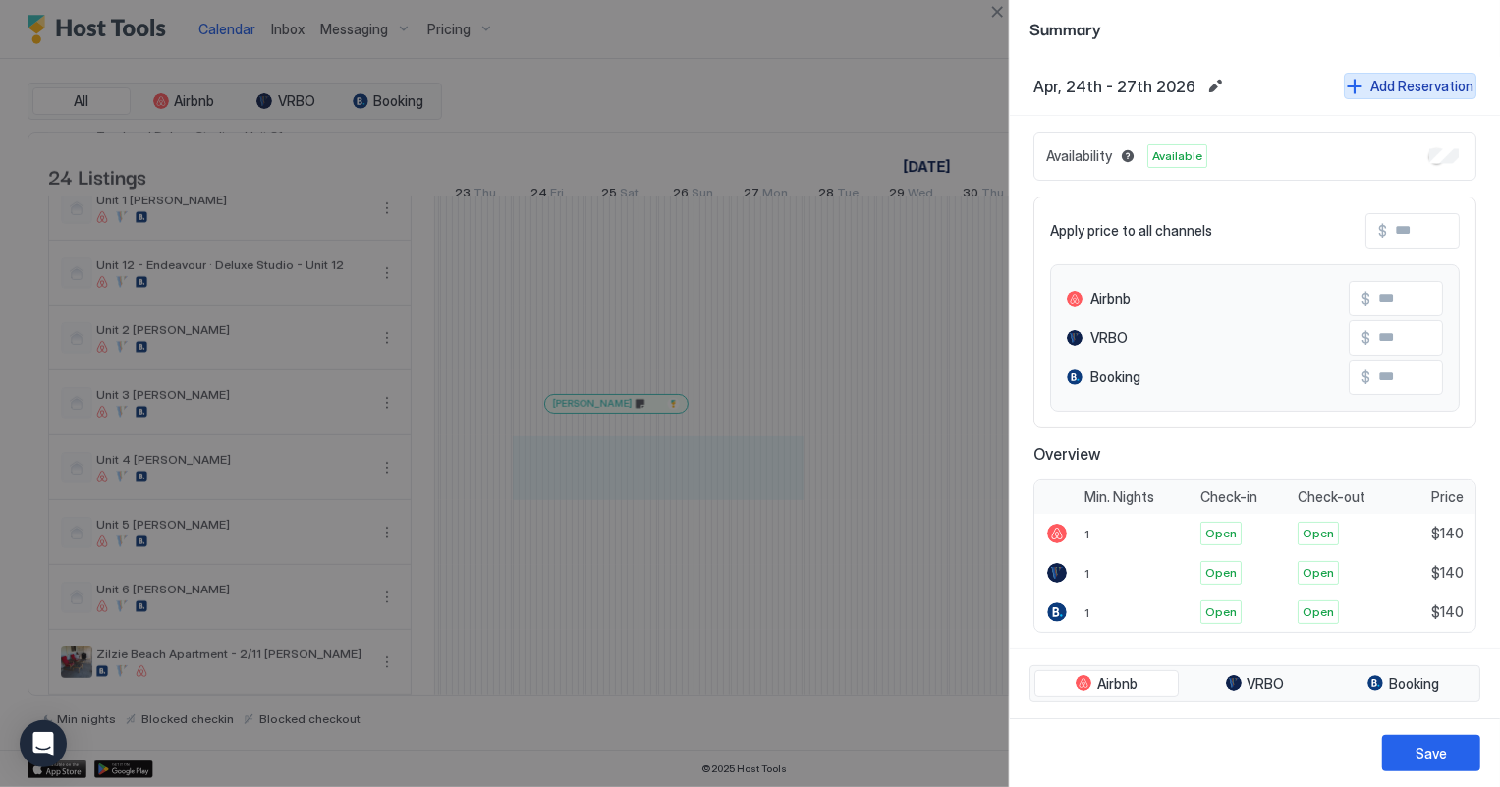
click at [1396, 78] on div "Add Reservation" at bounding box center [1421, 86] width 103 height 21
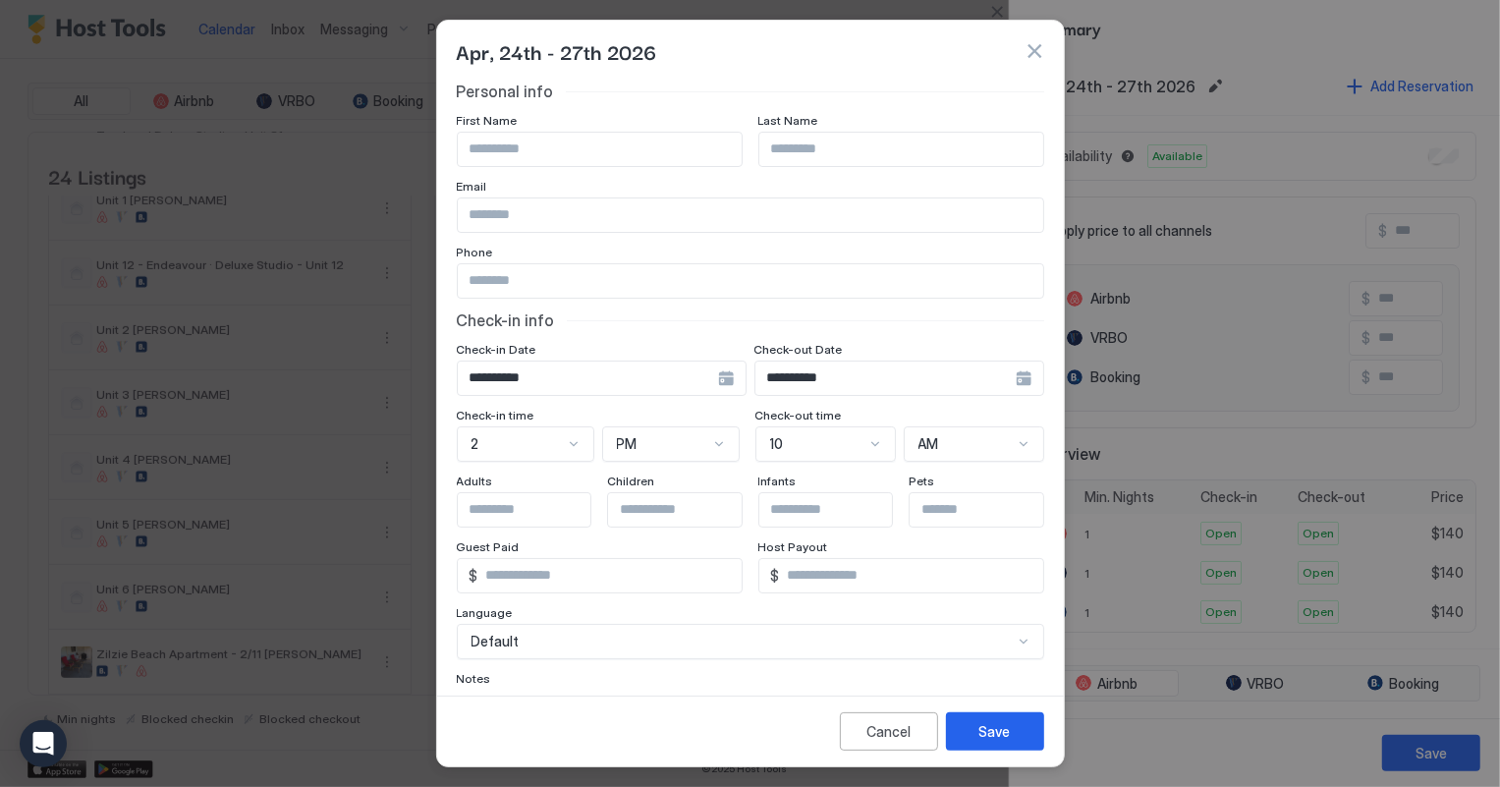
click at [580, 155] on input "Input Field" at bounding box center [600, 149] width 284 height 33
type input "****"
click at [786, 153] on input "Input Field" at bounding box center [901, 149] width 284 height 33
type input "*****"
click at [490, 212] on input "Input Field" at bounding box center [750, 214] width 585 height 33
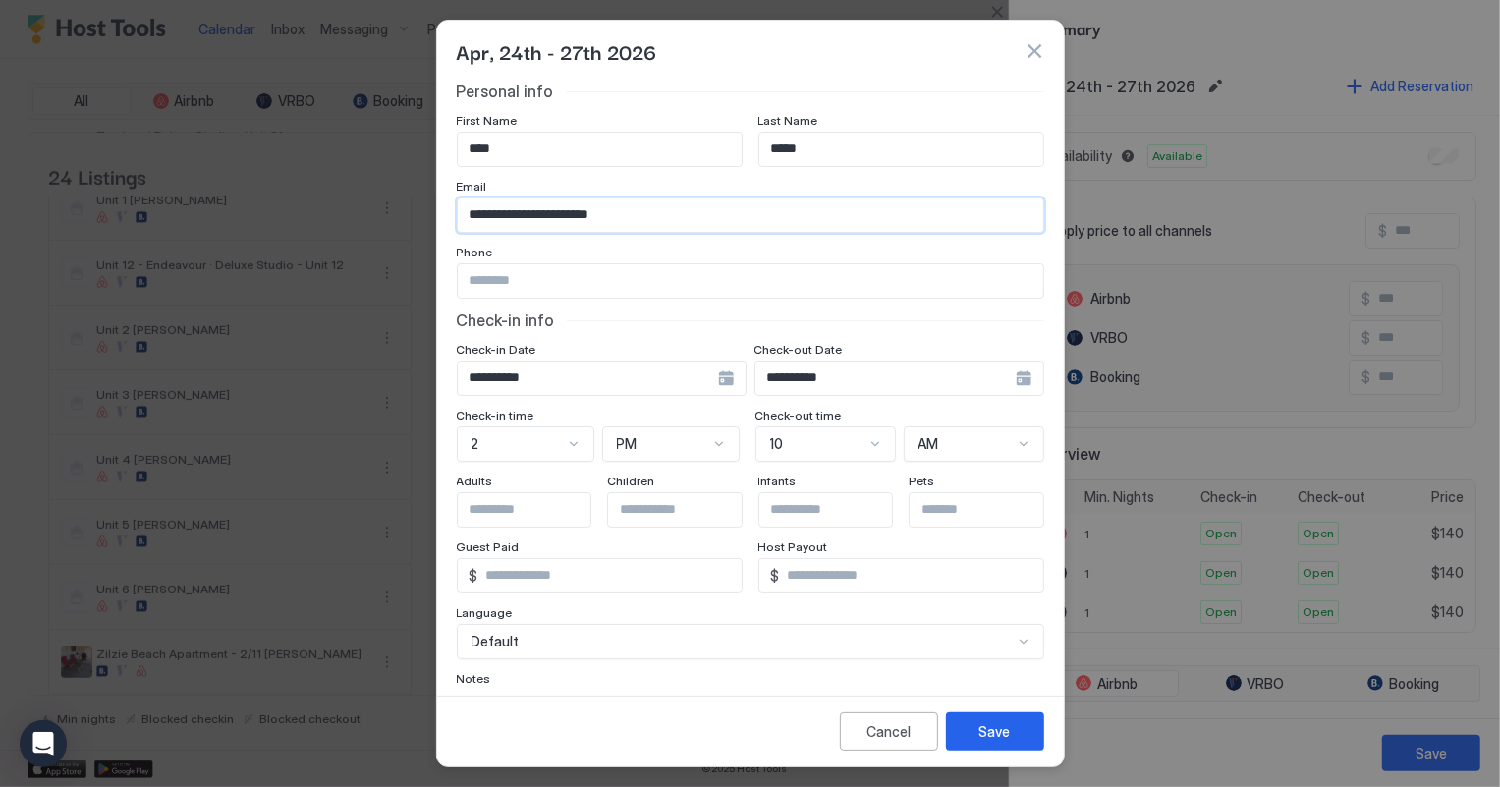
type input "**********"
click at [544, 286] on input "Input Field" at bounding box center [750, 280] width 585 height 33
type input "**********"
click at [535, 688] on div "**********" at bounding box center [750, 394] width 629 height 748
click at [530, 132] on div "Notes" at bounding box center [600, 122] width 286 height 19
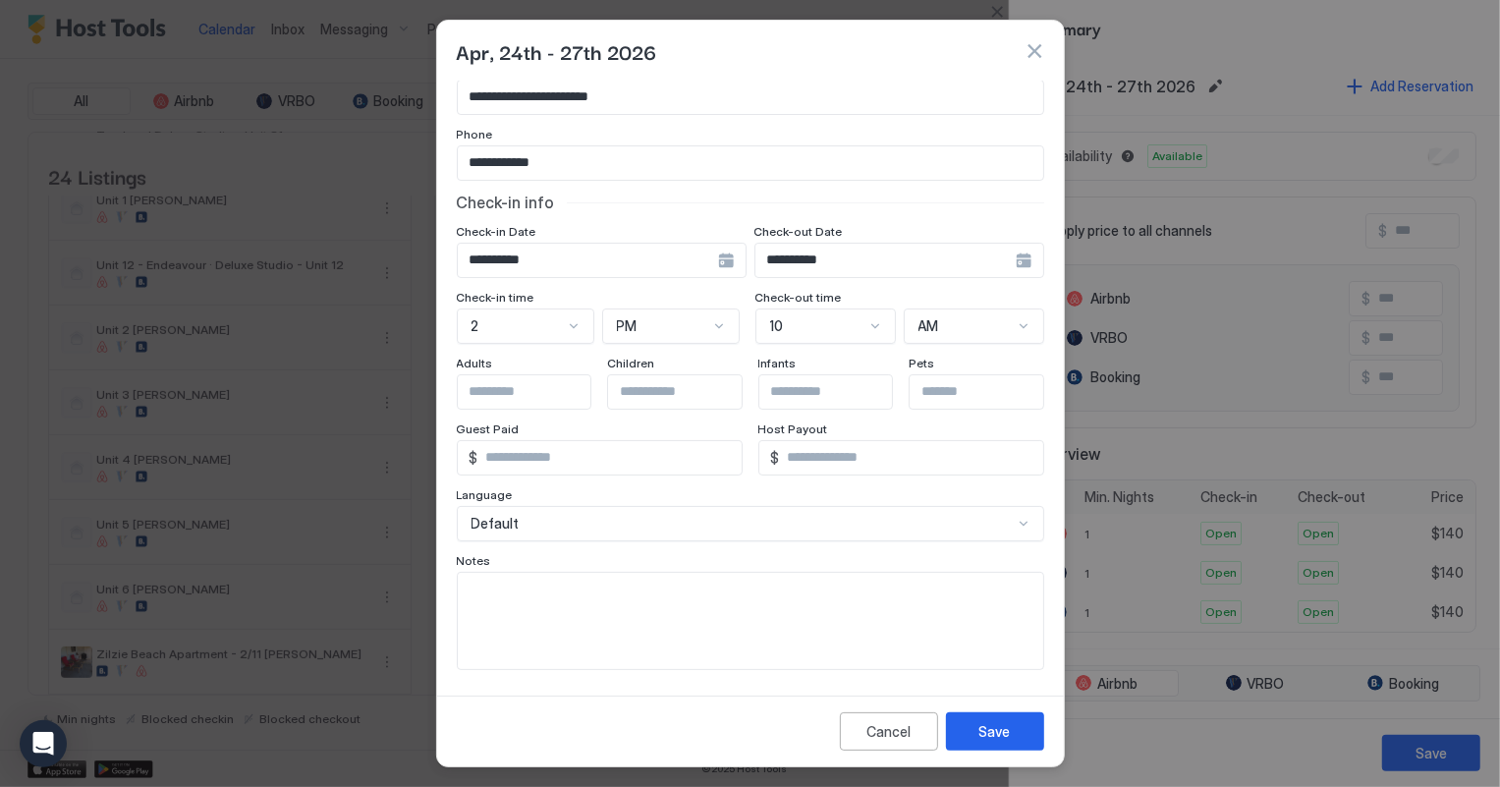
scroll to position [118, 0]
click at [515, 601] on textarea "Input Field" at bounding box center [750, 621] width 585 height 96
type textarea "**********"
click at [1006, 740] on div "Save" at bounding box center [994, 731] width 31 height 21
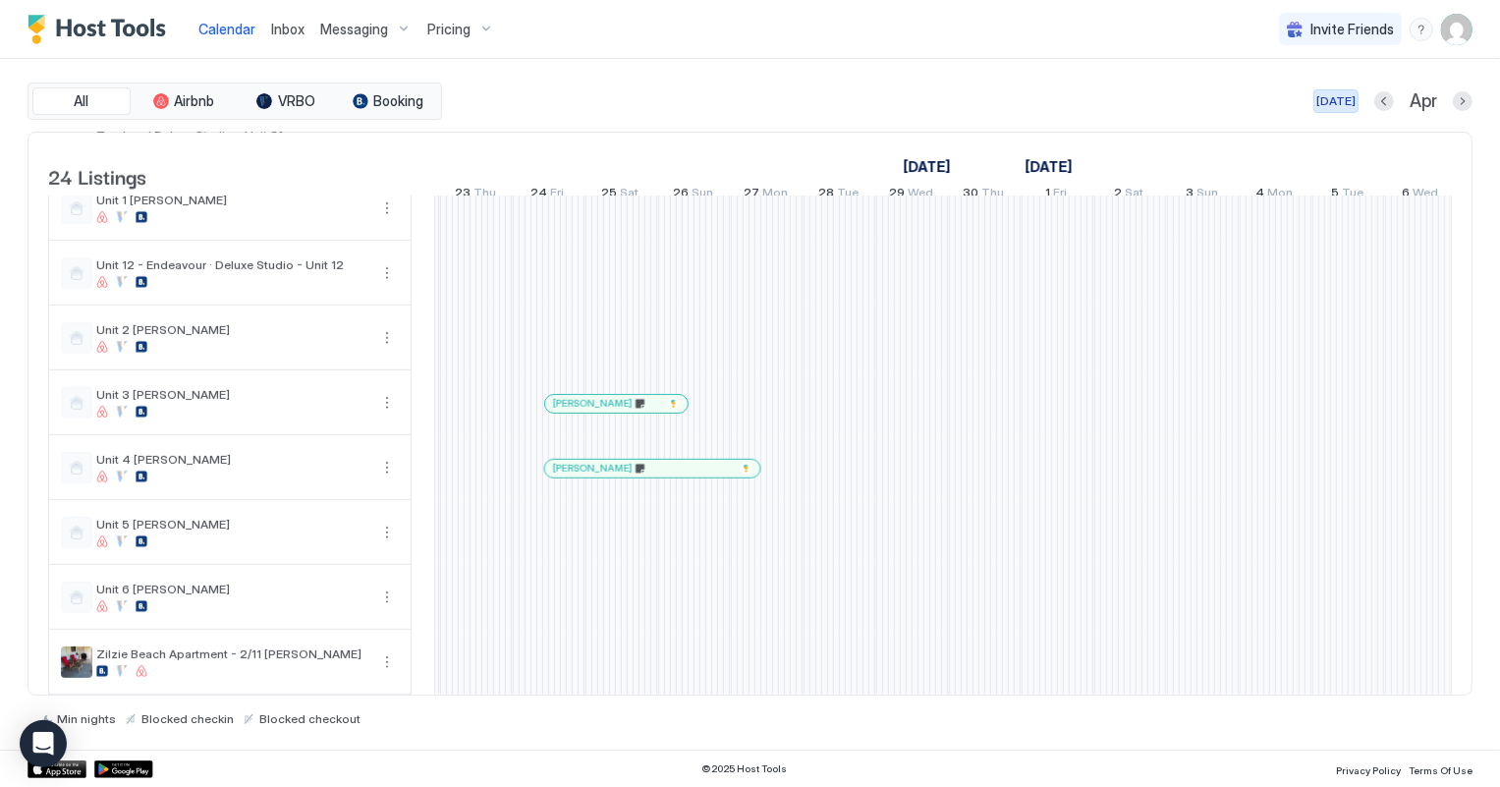
click at [1339, 96] on div "[DATE]" at bounding box center [1335, 101] width 39 height 18
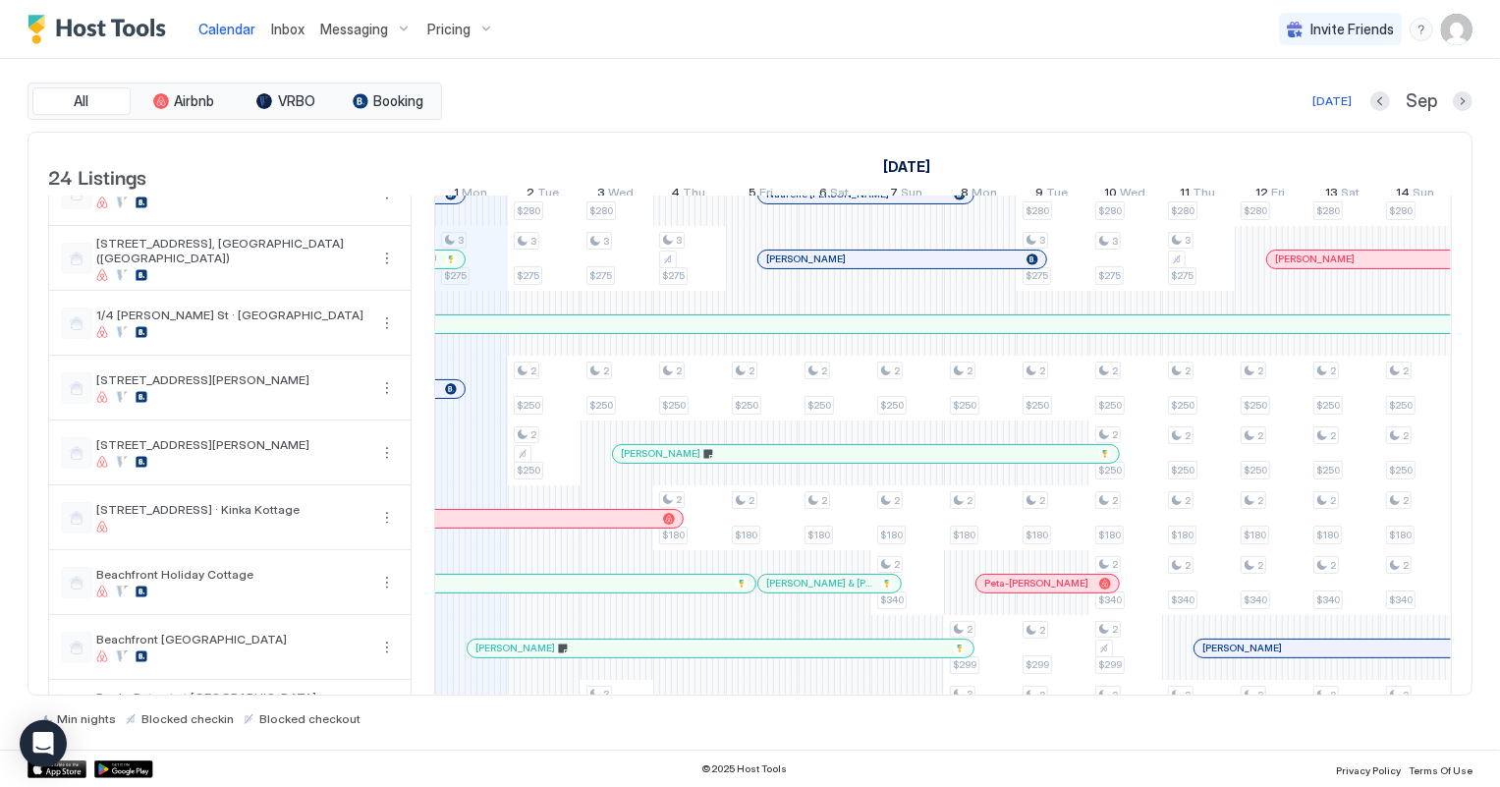
scroll to position [0, 0]
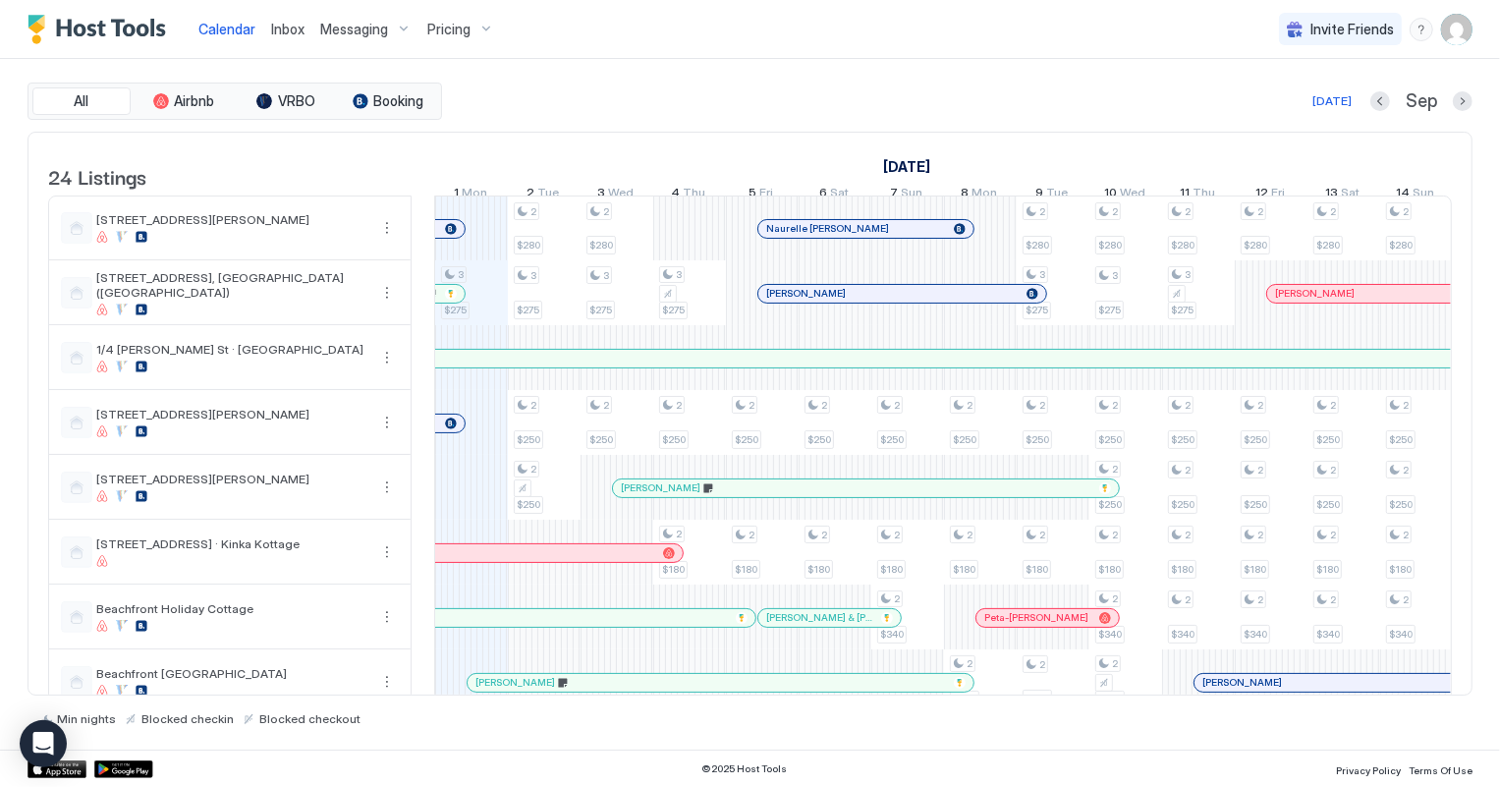
click at [283, 28] on span "Inbox" at bounding box center [287, 29] width 33 height 17
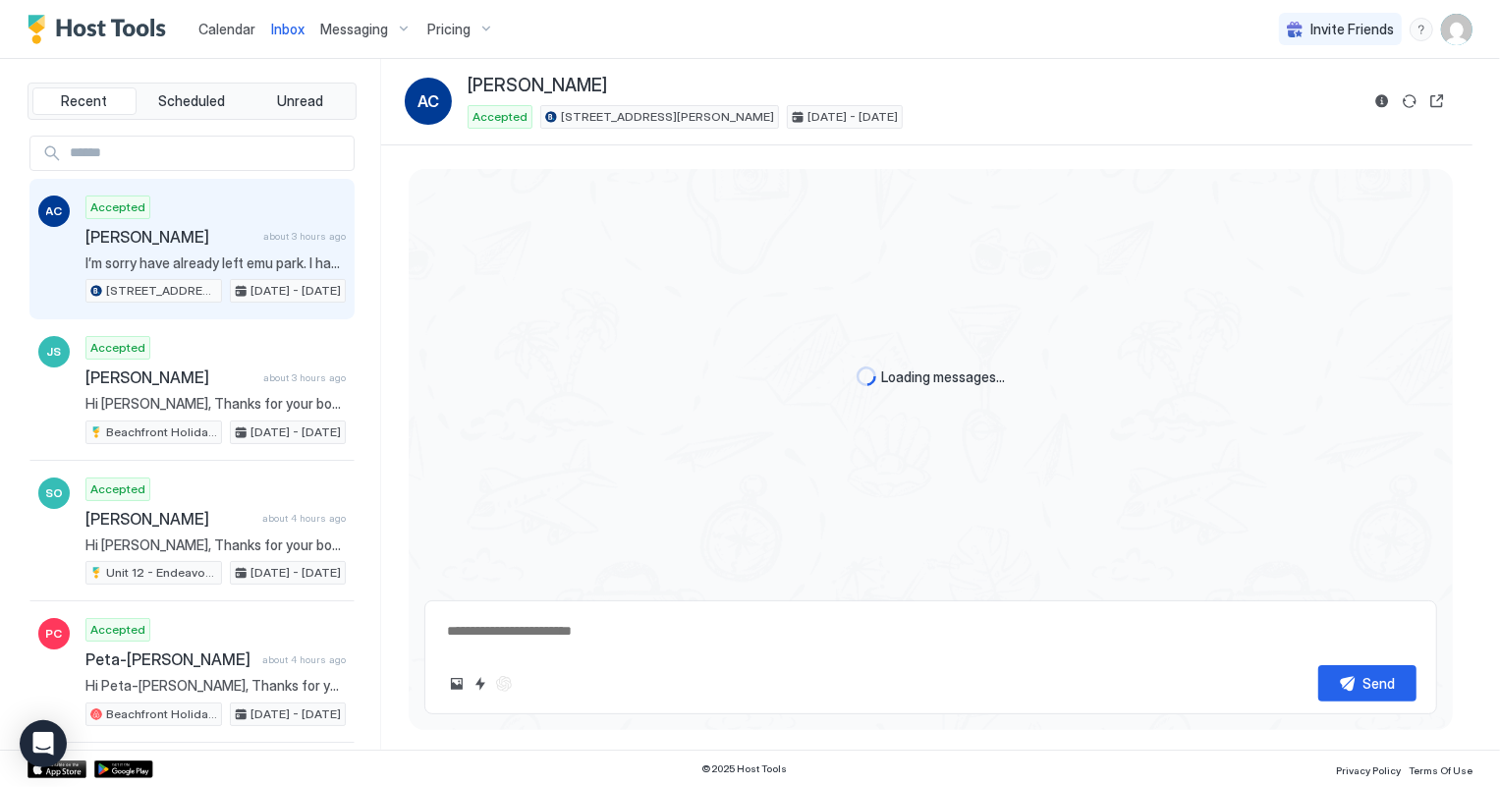
scroll to position [843, 0]
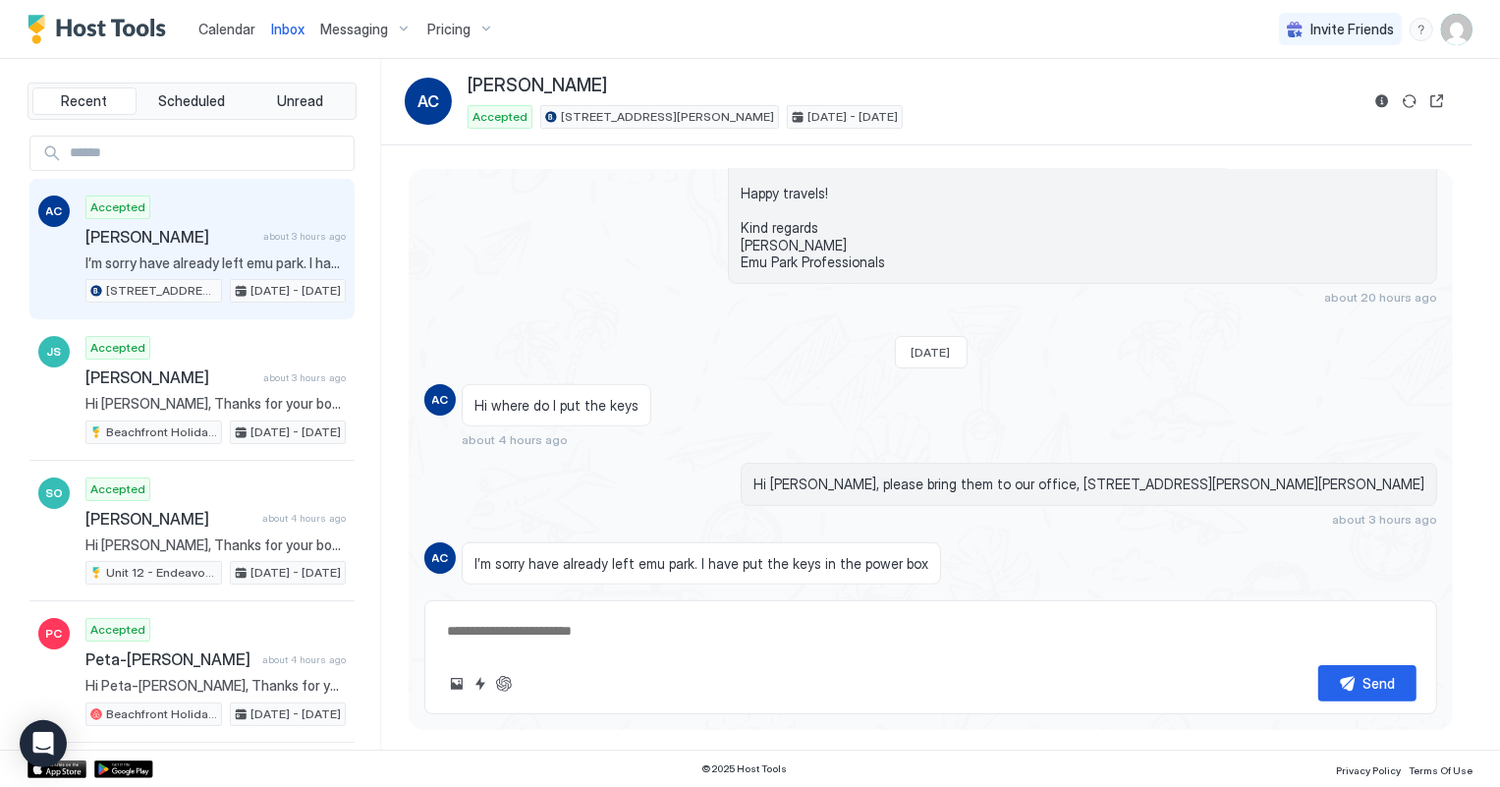
click at [222, 21] on span "Calendar" at bounding box center [226, 29] width 57 height 17
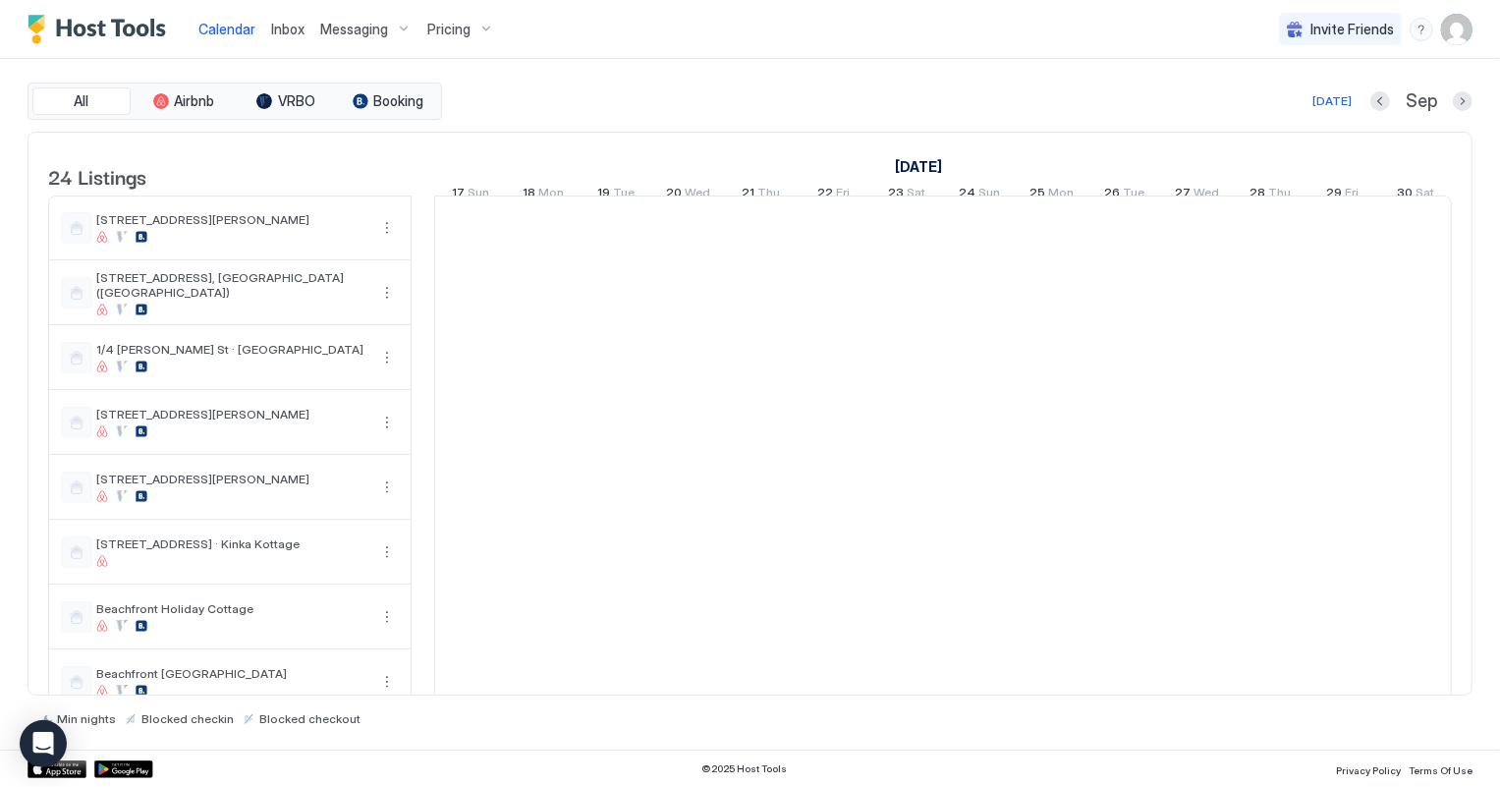
scroll to position [0, 1090]
